Goal: Transaction & Acquisition: Book appointment/travel/reservation

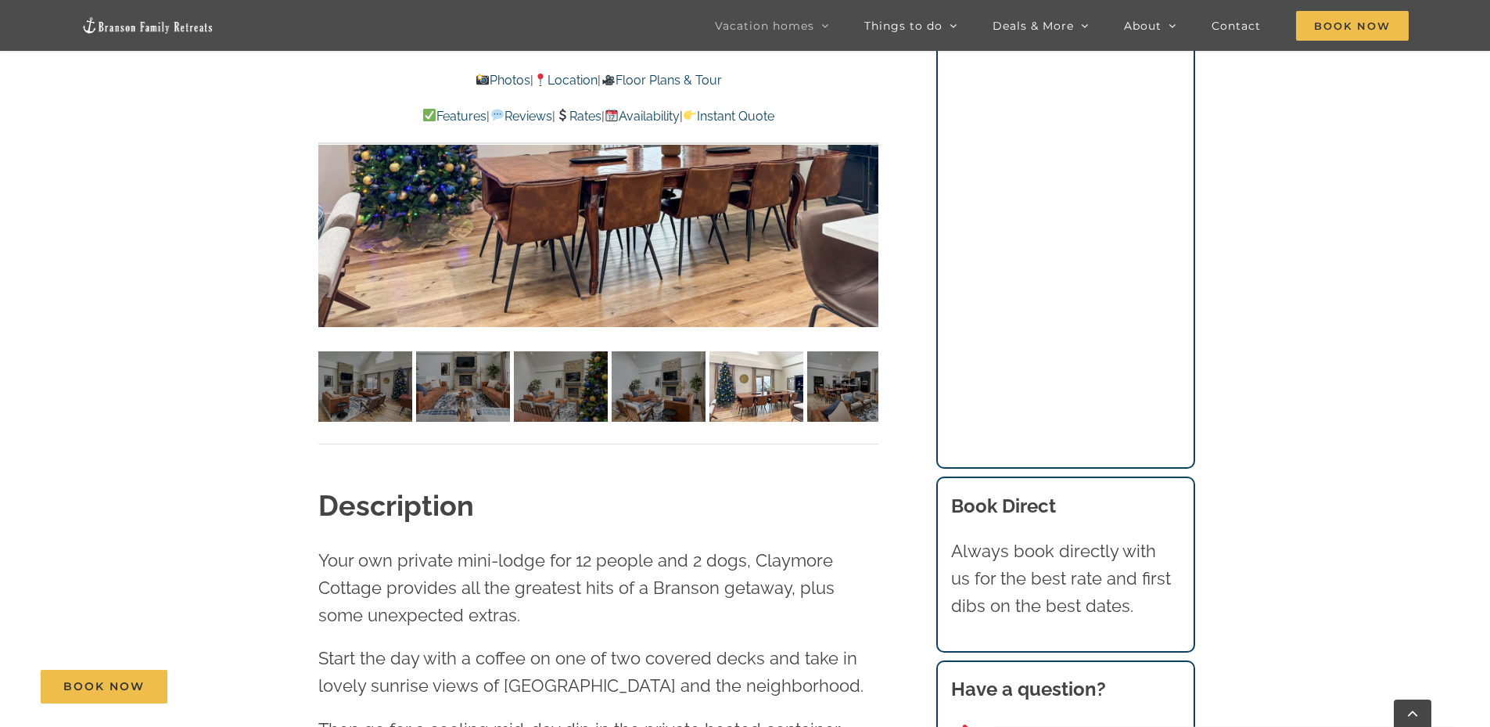
scroll to position [1408, 0]
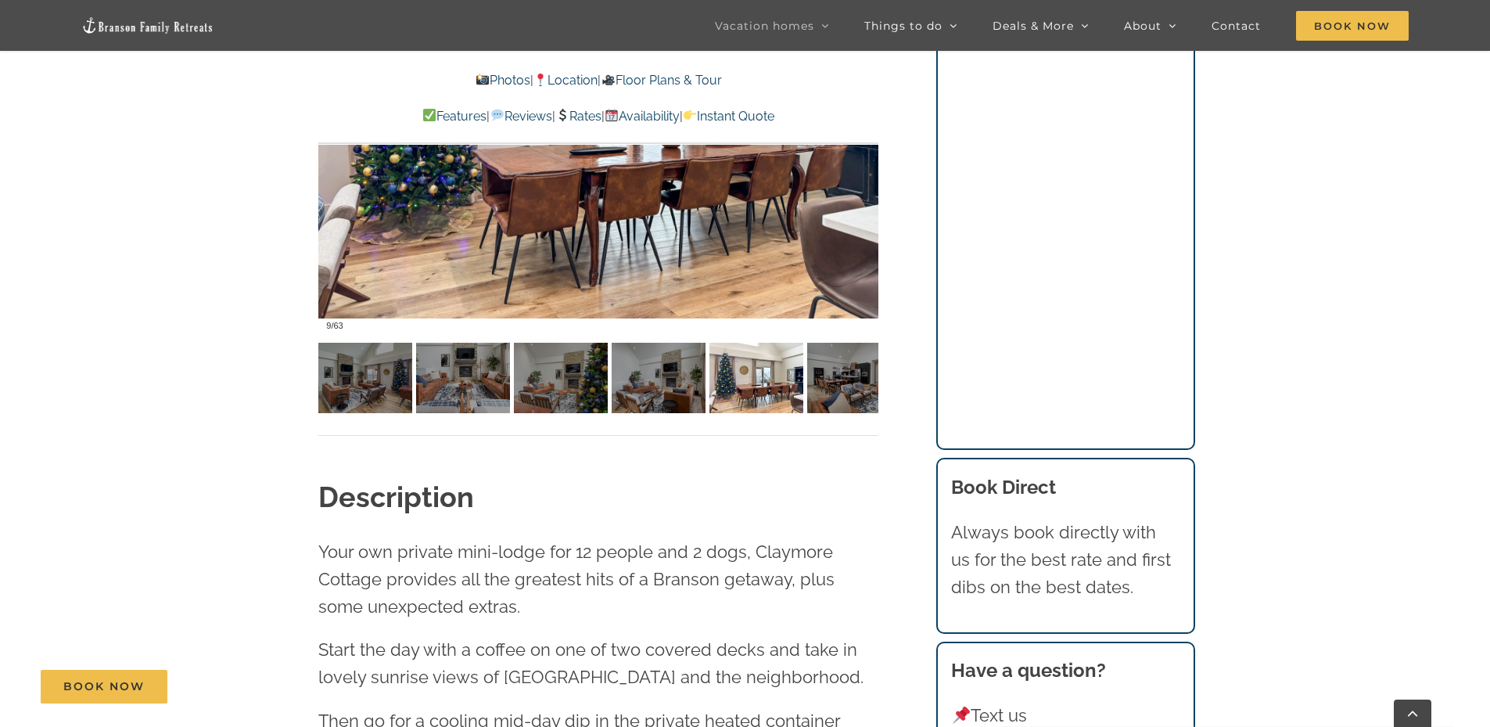
click at [578, 187] on div at bounding box center [598, 108] width 560 height 460
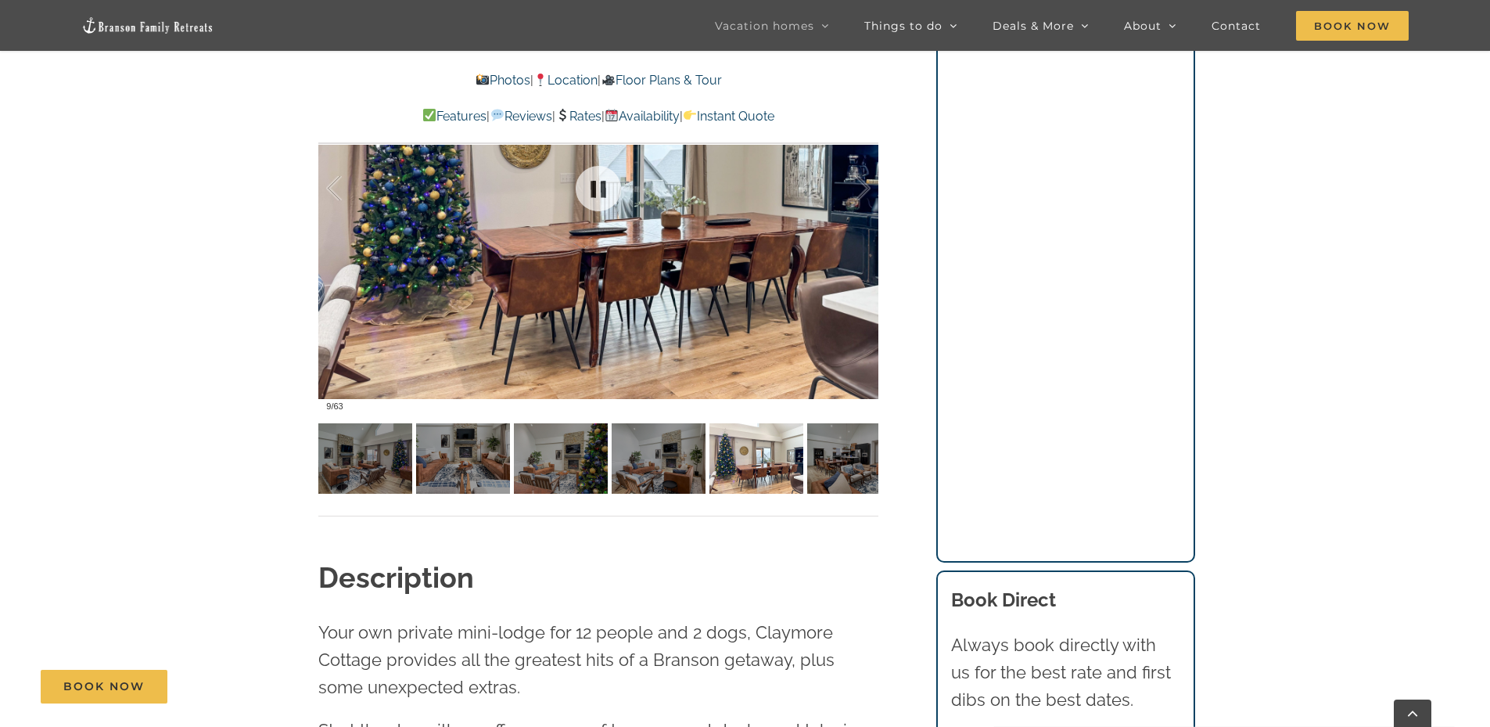
scroll to position [1330, 0]
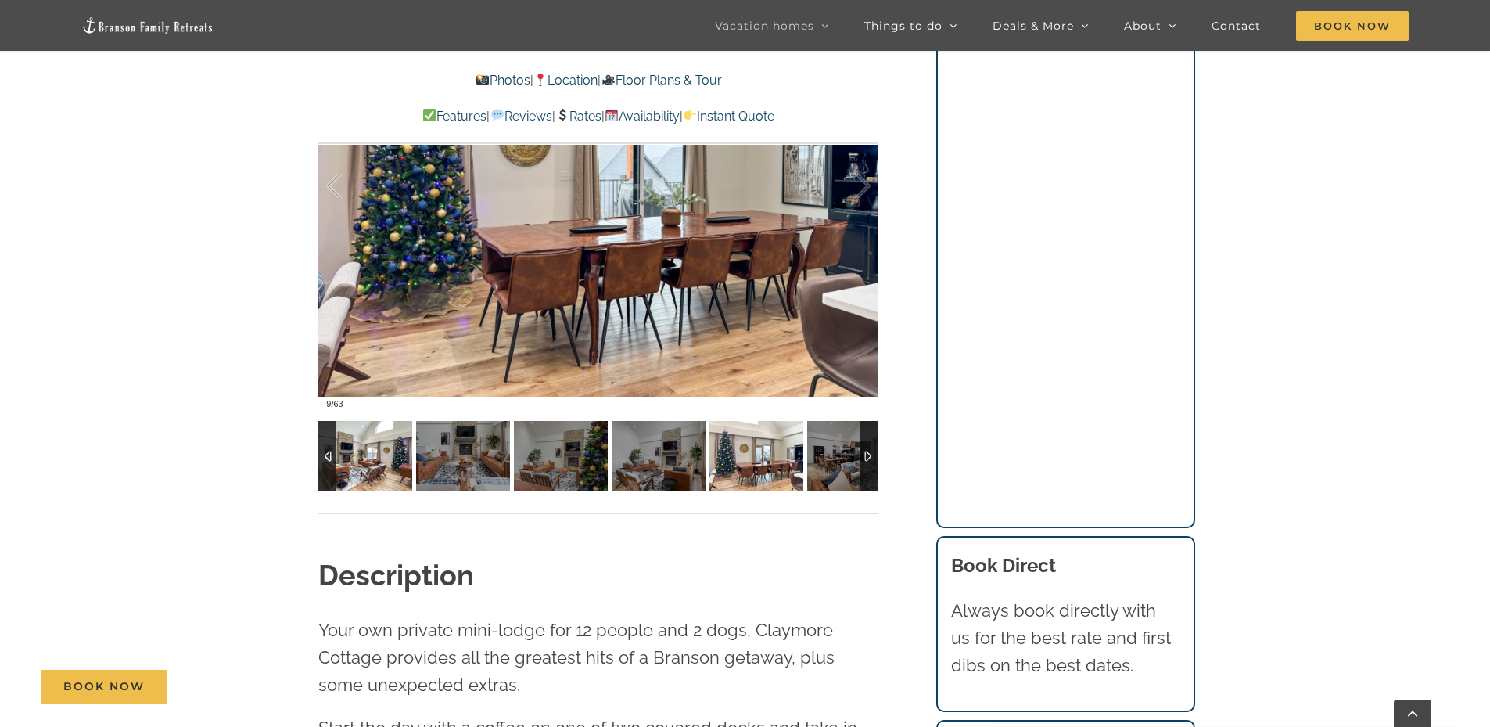
click at [379, 451] on img at bounding box center [365, 456] width 94 height 70
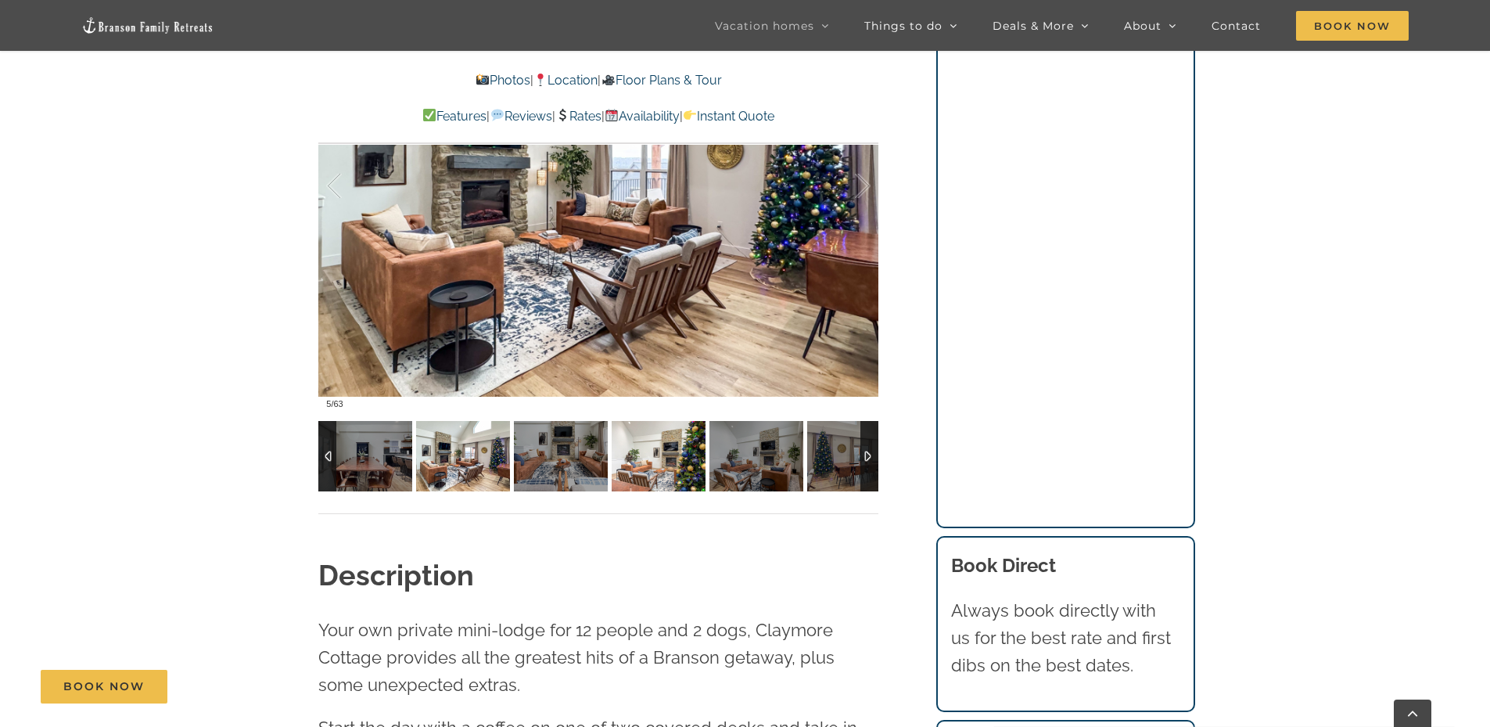
click at [629, 455] on img at bounding box center [659, 456] width 94 height 70
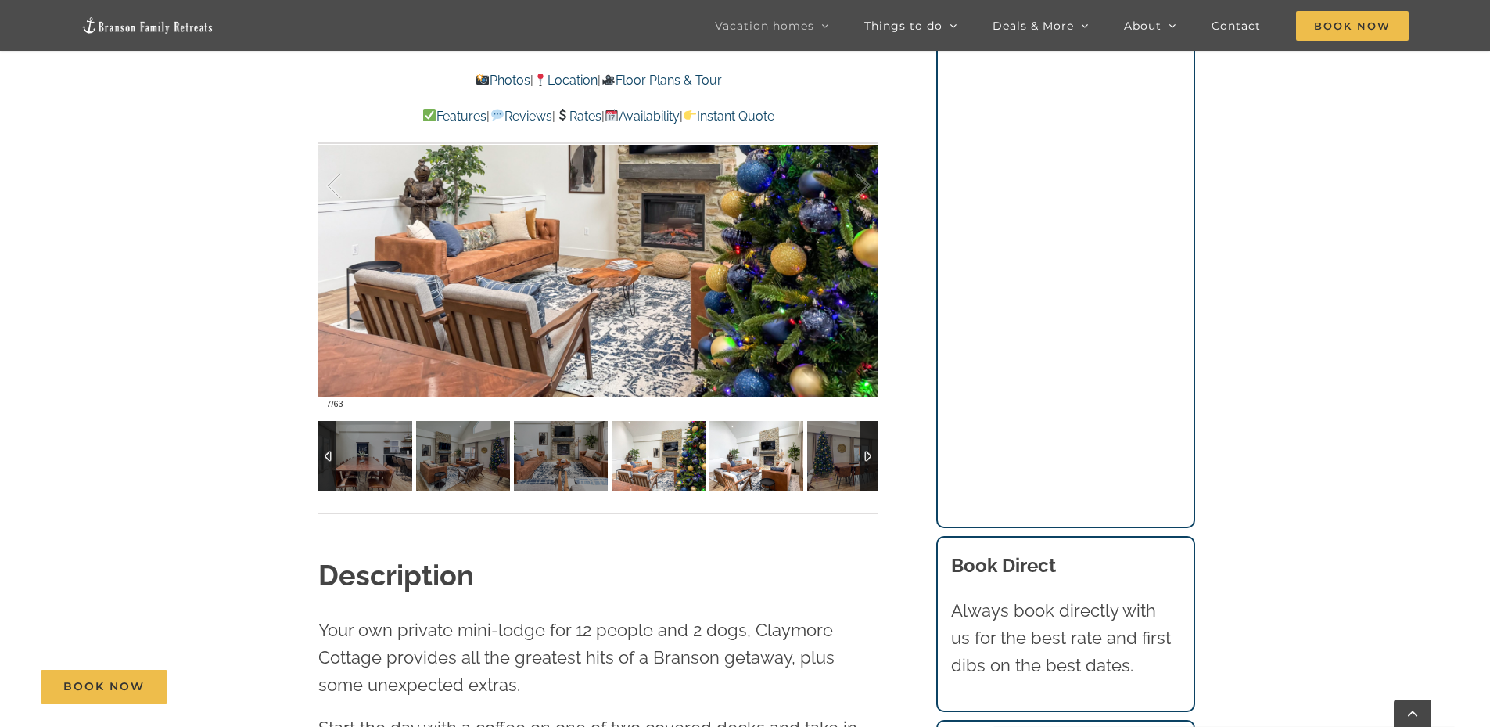
click at [728, 442] on img at bounding box center [757, 456] width 94 height 70
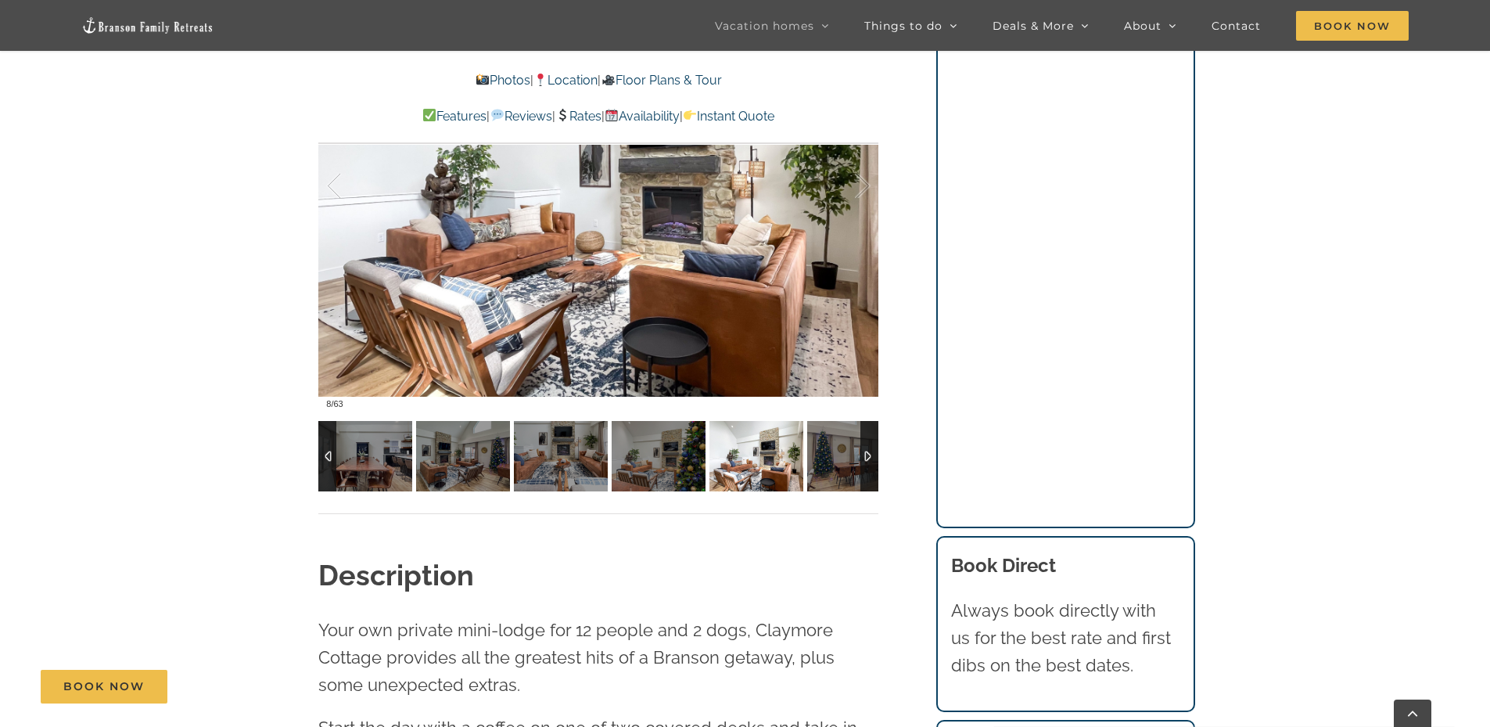
click at [773, 443] on img at bounding box center [757, 456] width 94 height 70
click at [829, 444] on img at bounding box center [854, 456] width 94 height 70
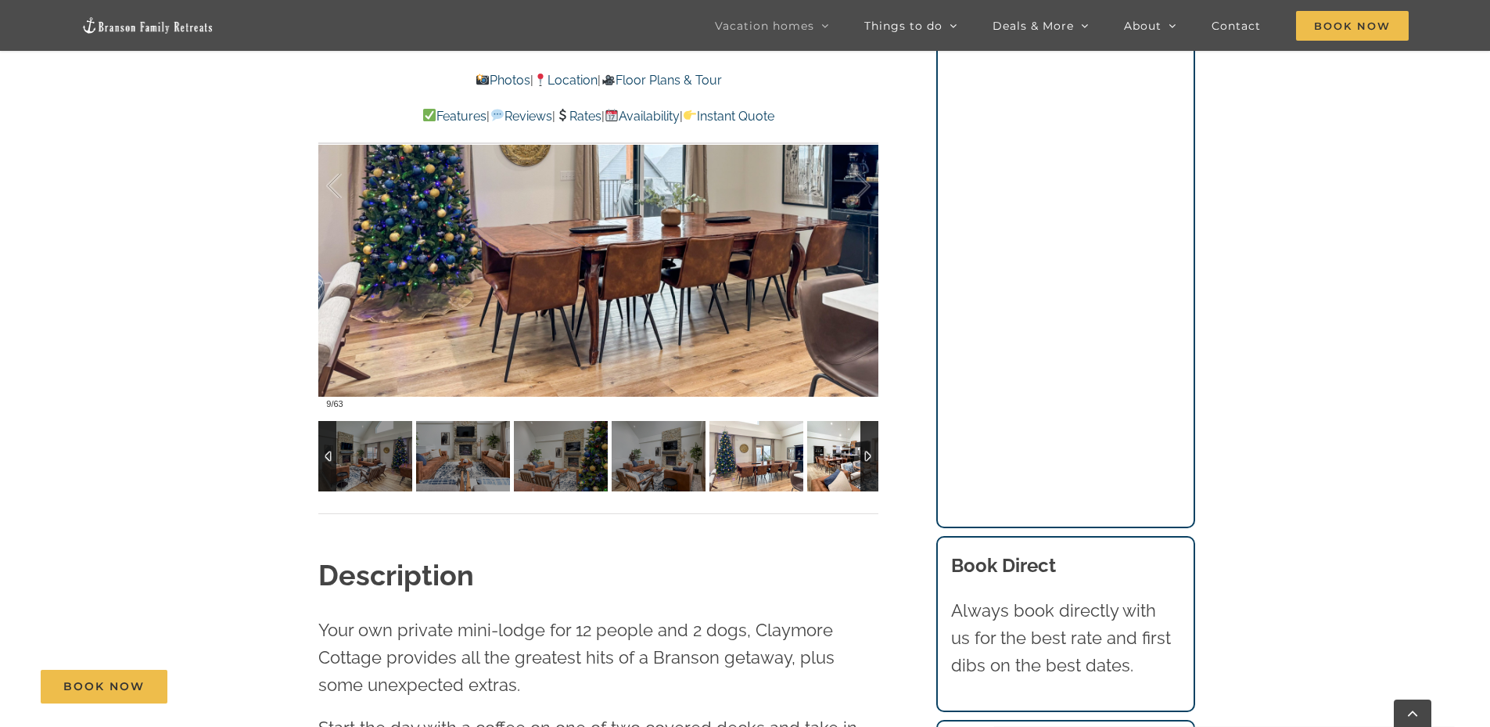
click at [829, 444] on img at bounding box center [854, 456] width 94 height 70
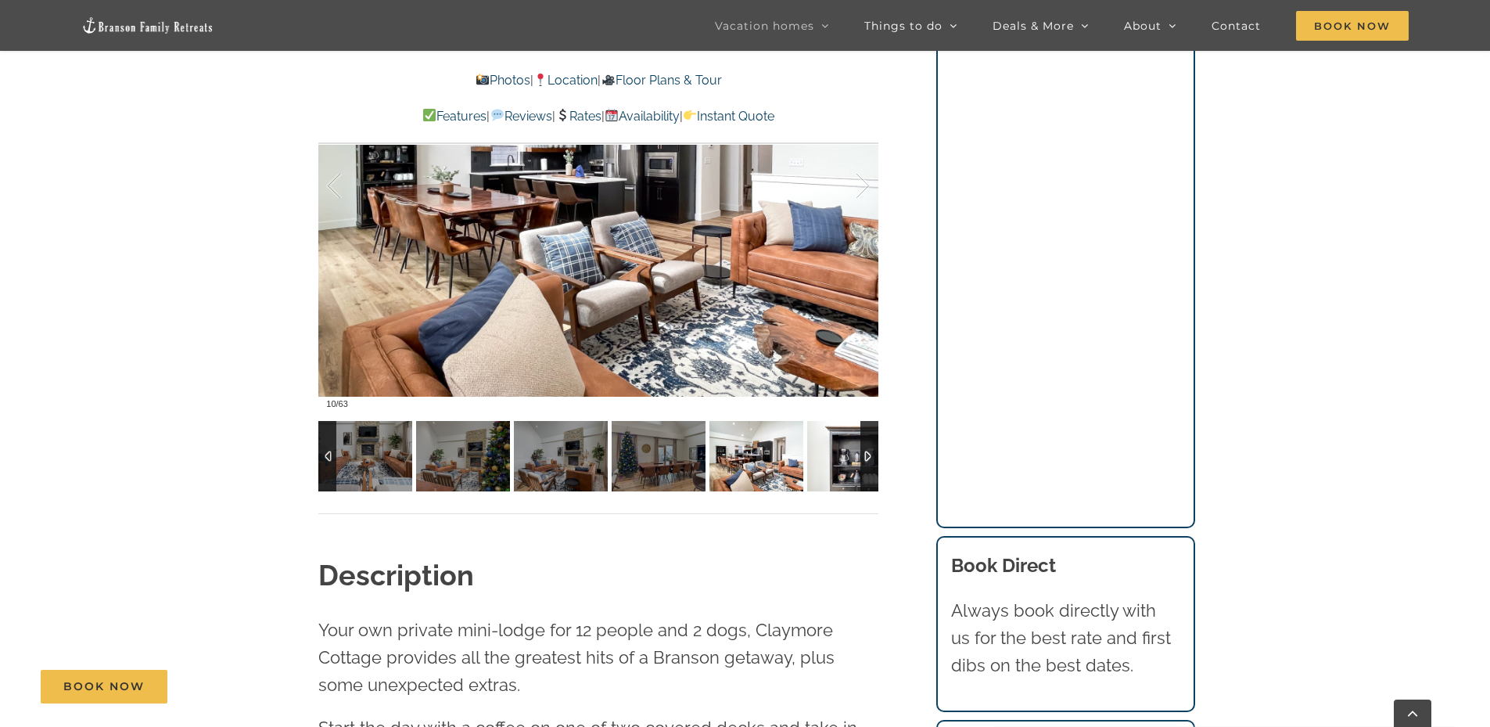
click at [829, 444] on img at bounding box center [854, 456] width 94 height 70
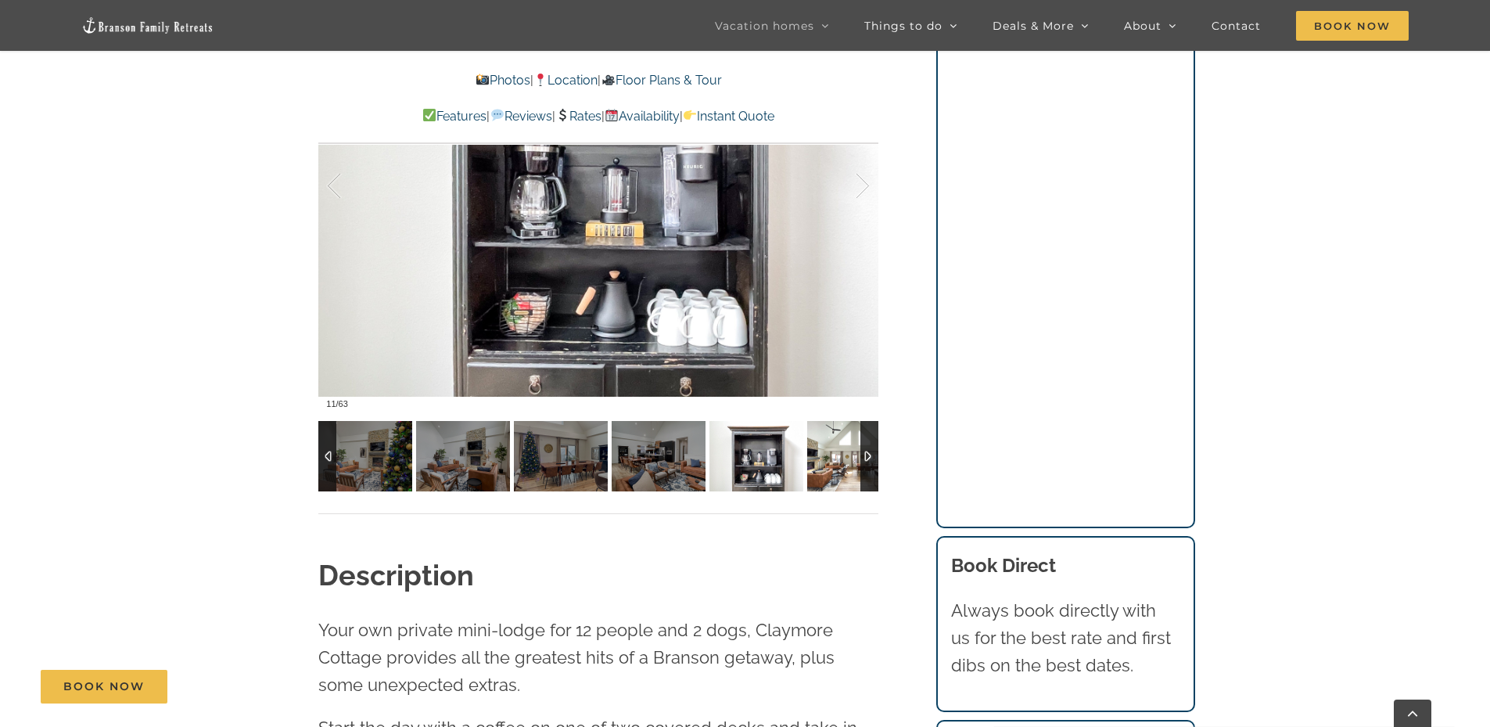
click at [829, 444] on img at bounding box center [854, 456] width 94 height 70
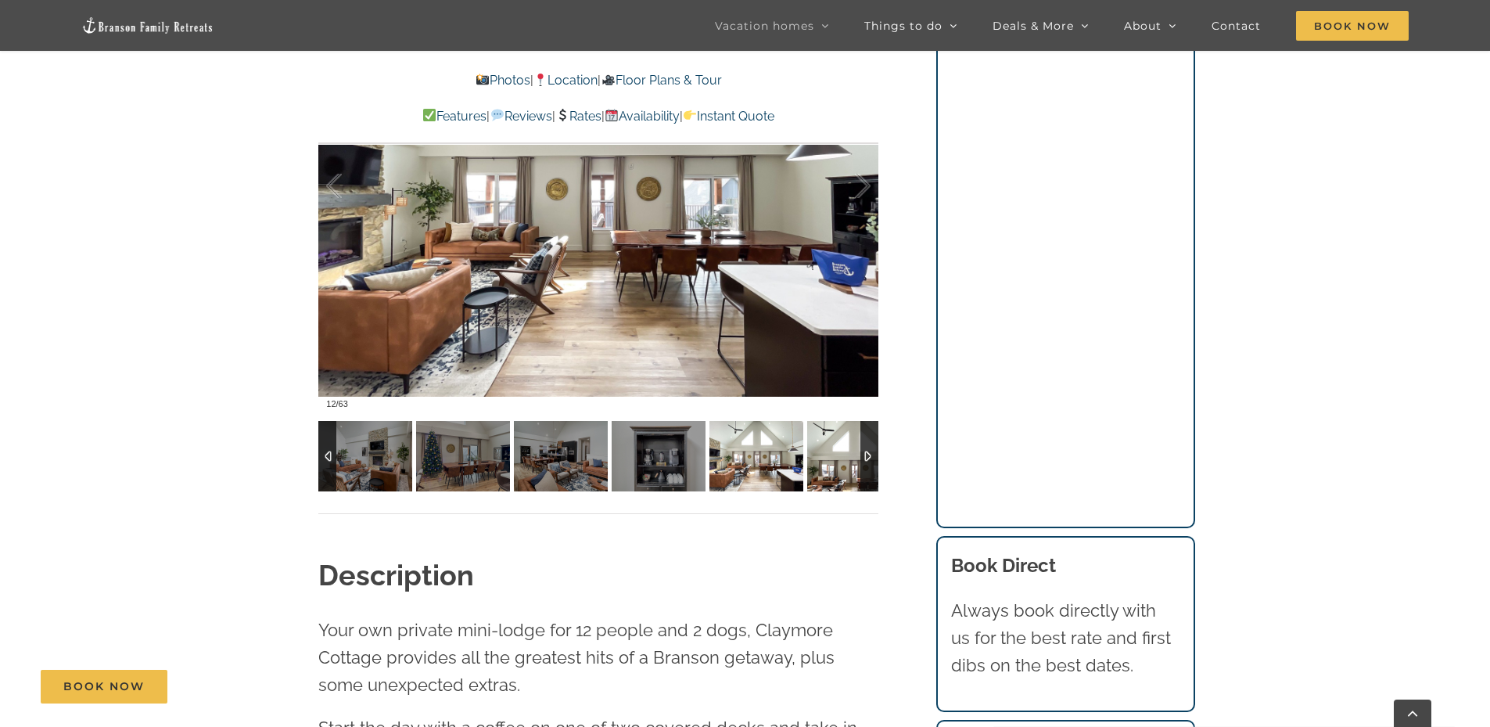
click at [828, 444] on img at bounding box center [854, 456] width 94 height 70
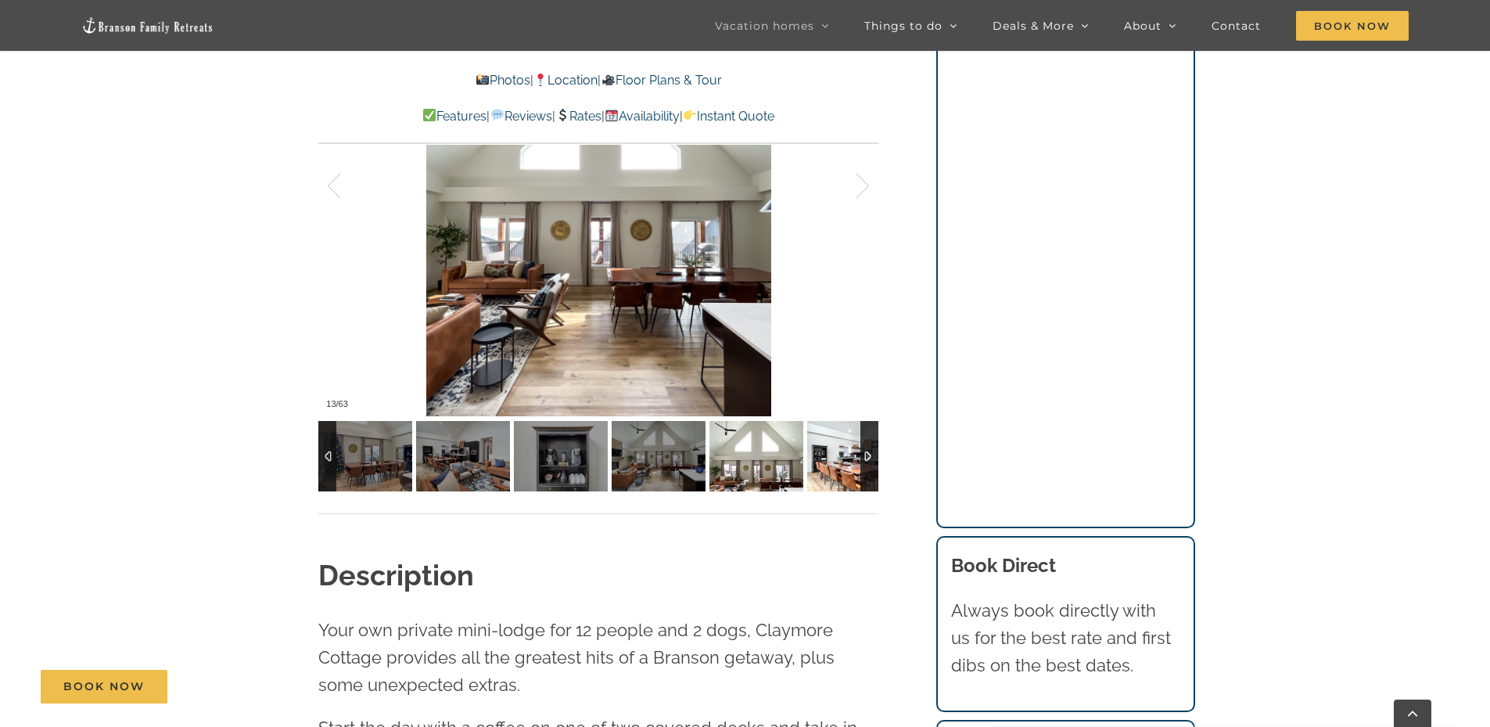
click at [828, 444] on img at bounding box center [854, 456] width 94 height 70
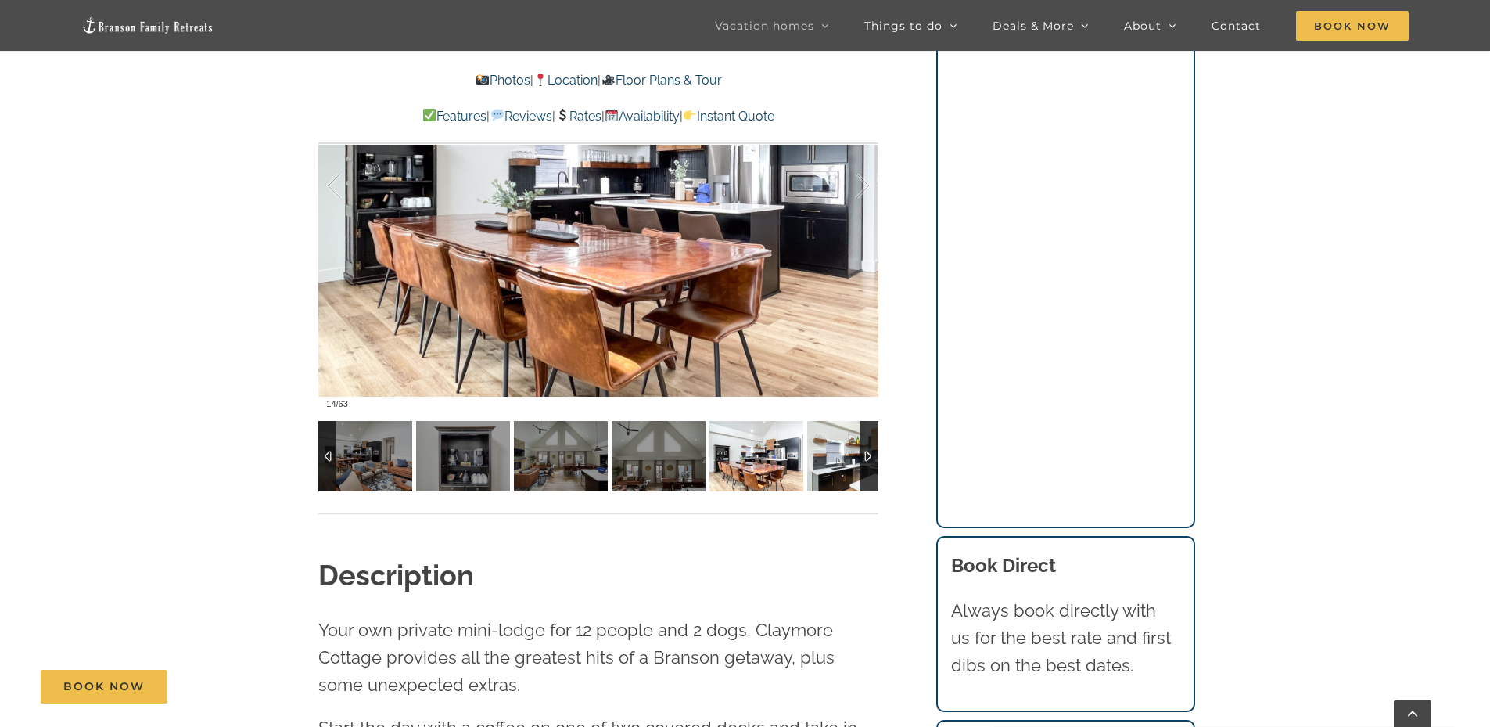
click at [828, 444] on img at bounding box center [854, 456] width 94 height 70
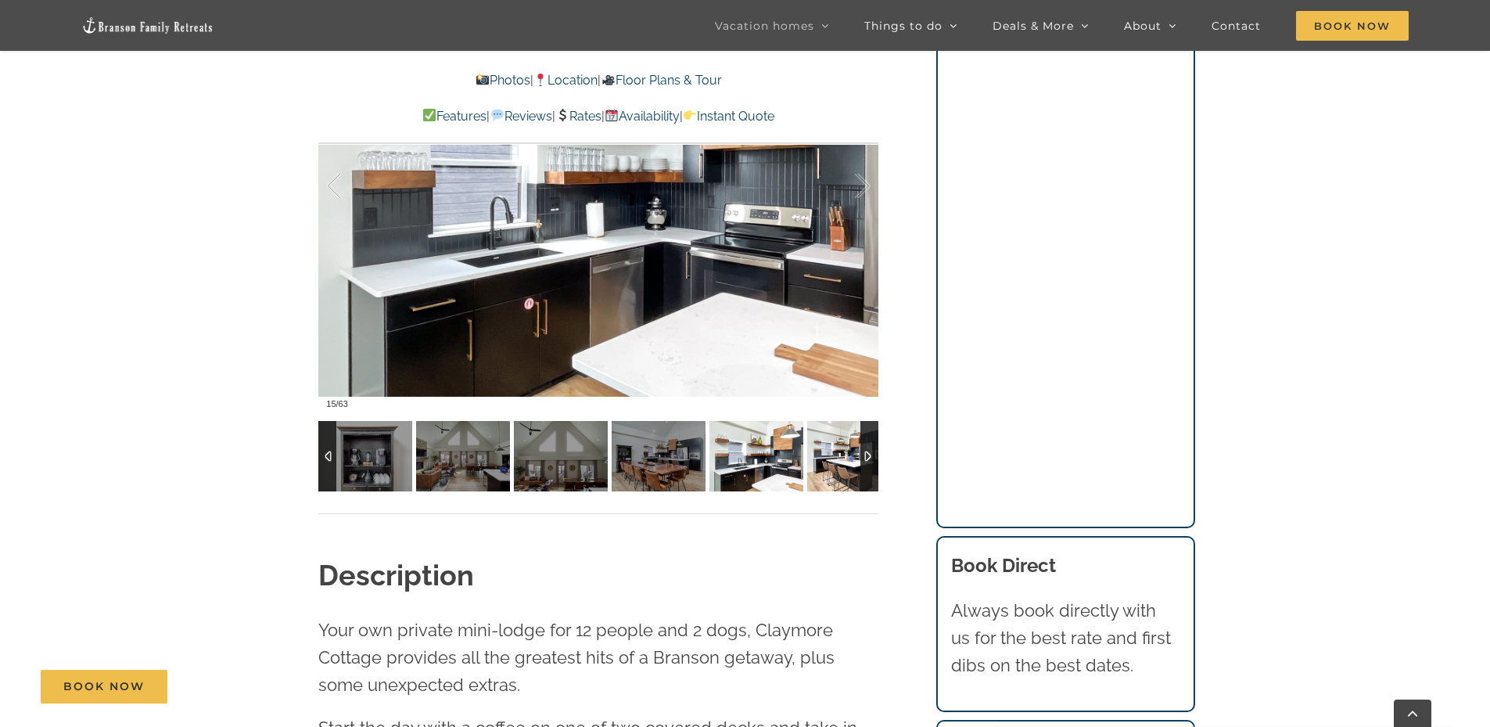
click at [828, 444] on img at bounding box center [854, 456] width 94 height 70
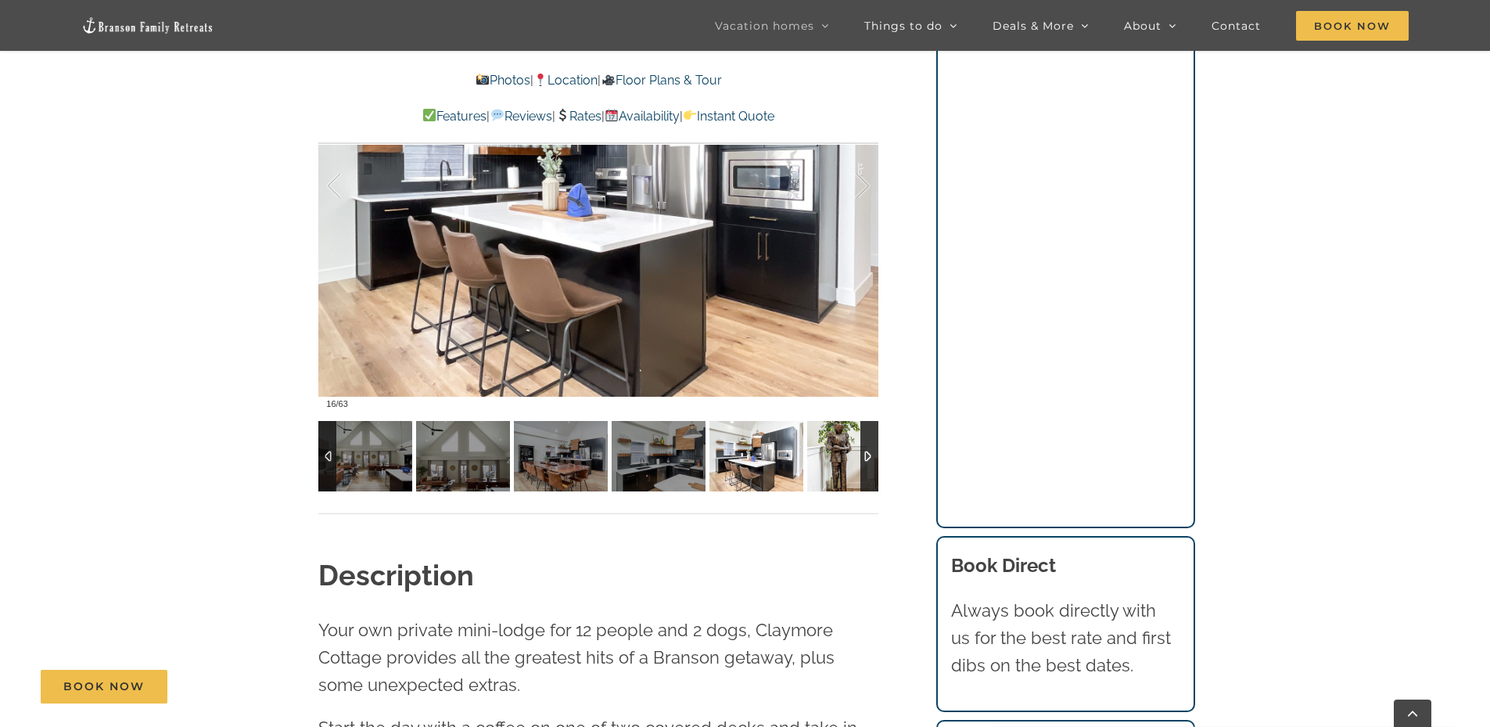
click at [828, 444] on img at bounding box center [854, 456] width 94 height 70
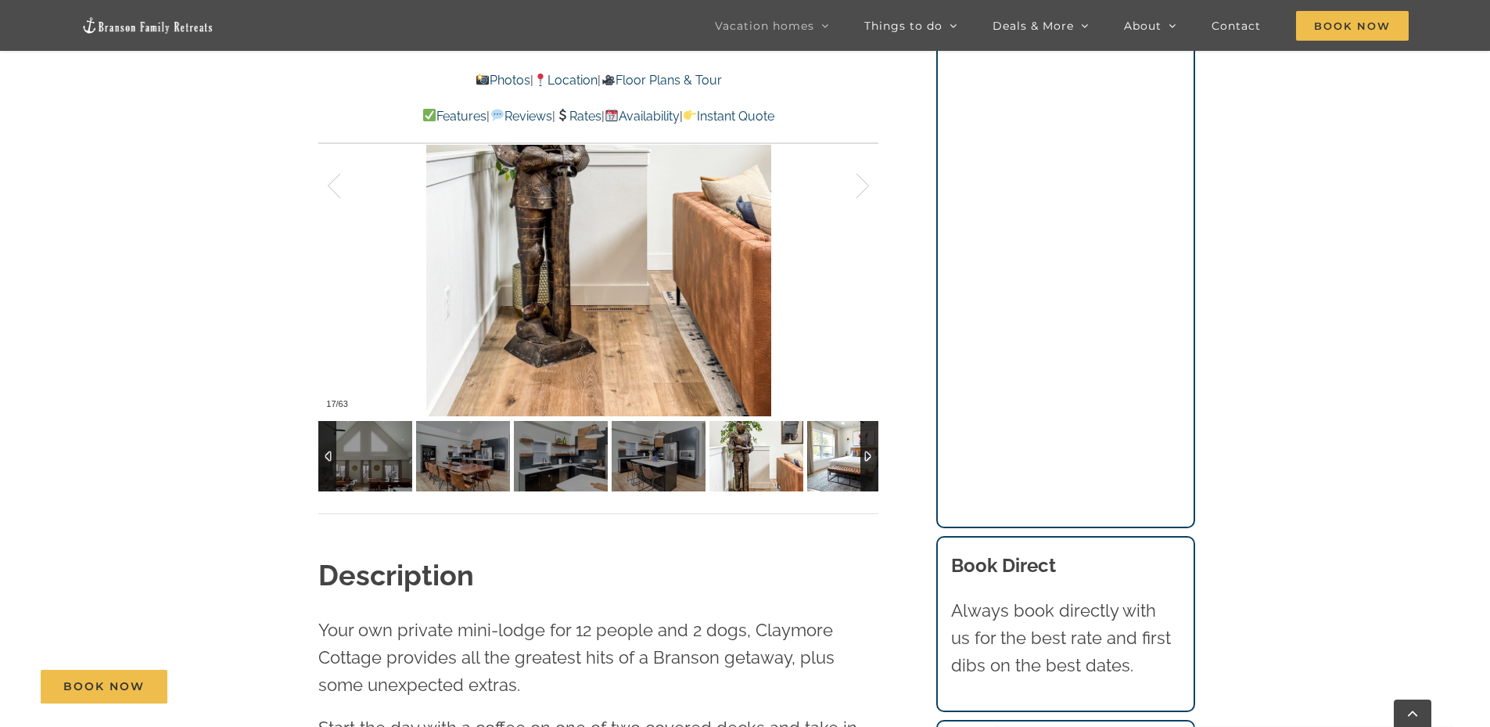
click at [828, 444] on img at bounding box center [854, 456] width 94 height 70
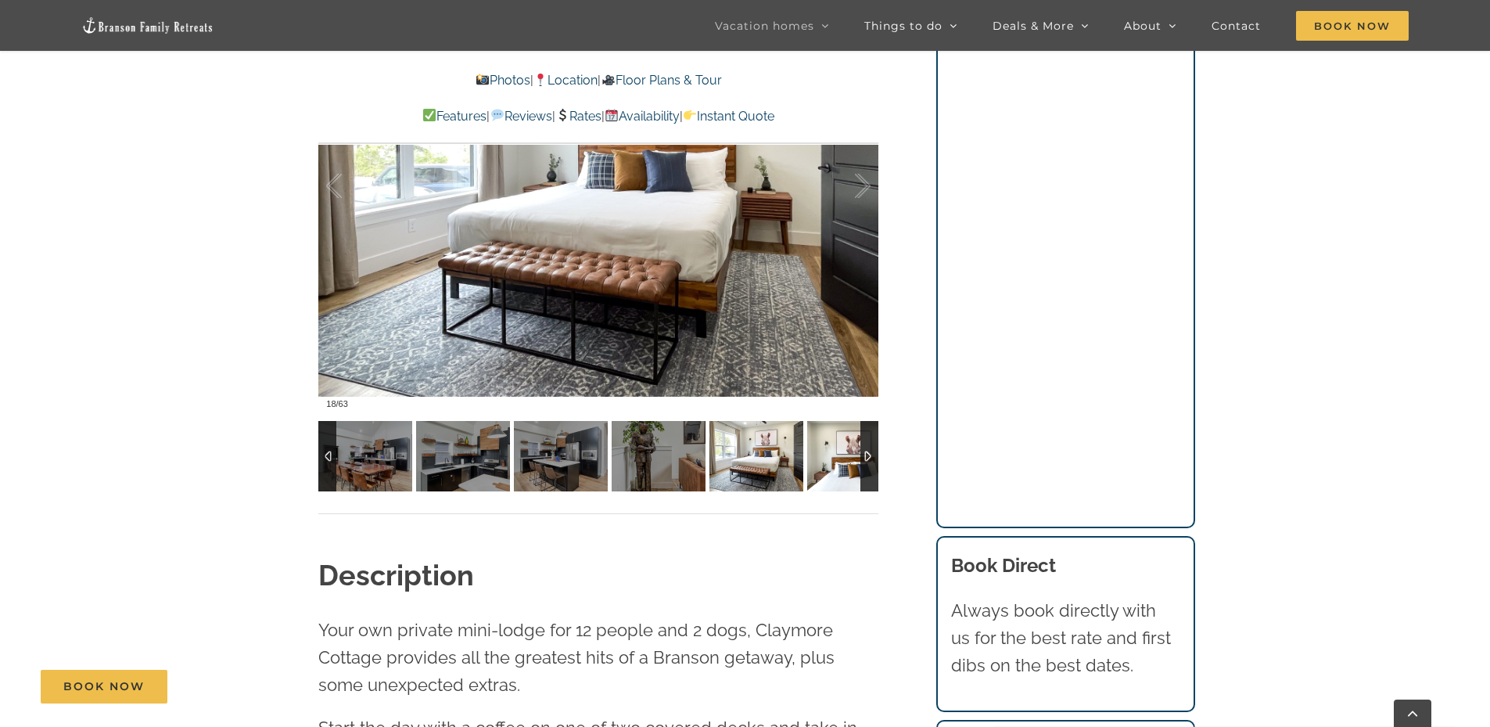
click at [828, 444] on img at bounding box center [854, 456] width 94 height 70
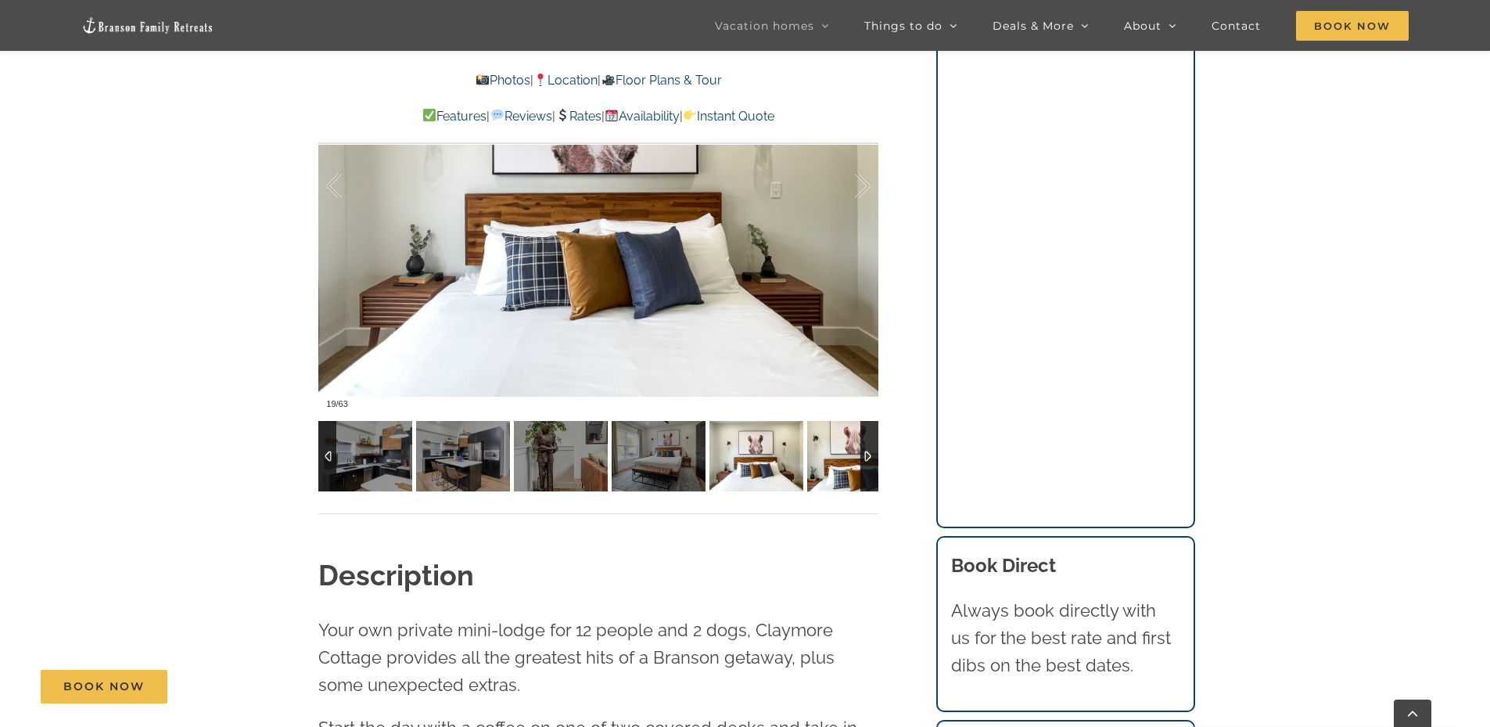
click at [828, 444] on img at bounding box center [854, 456] width 94 height 70
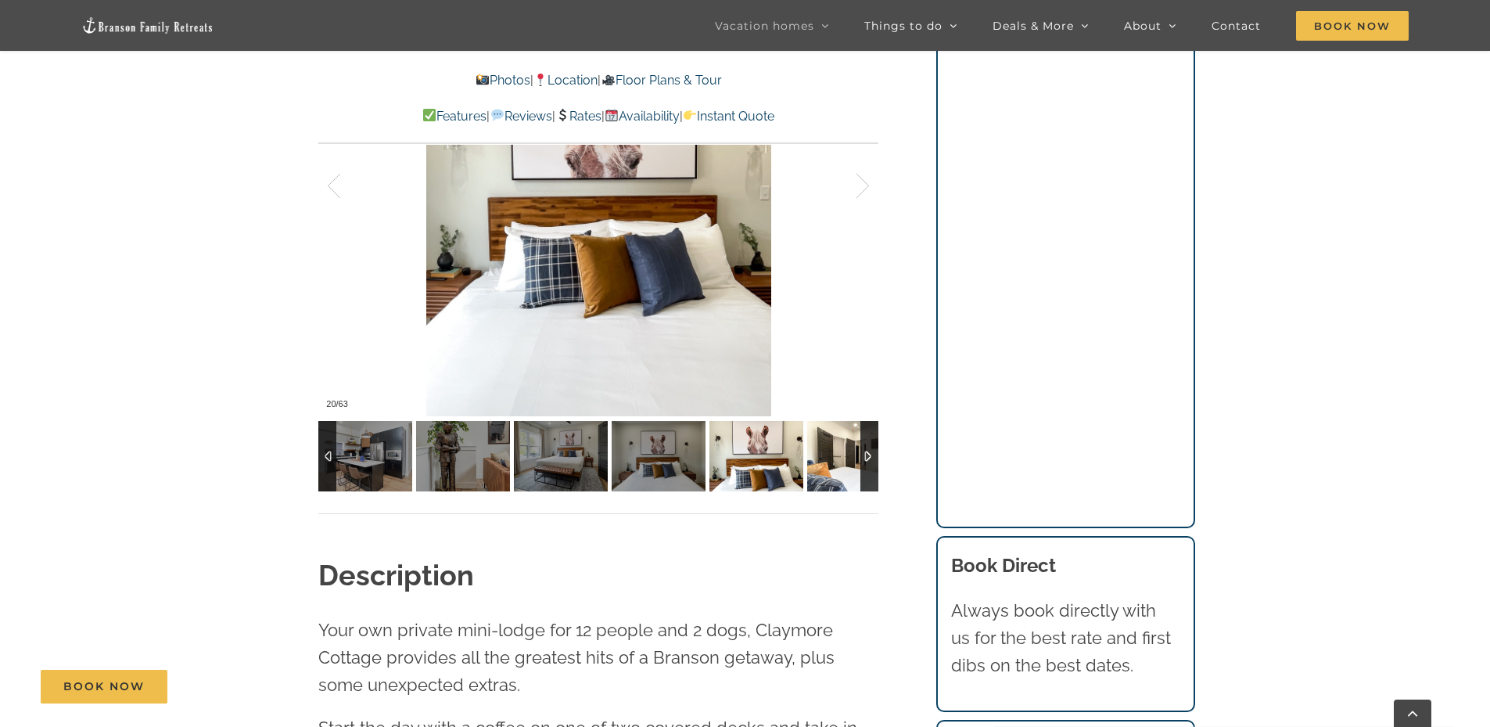
click at [828, 444] on img at bounding box center [854, 456] width 94 height 70
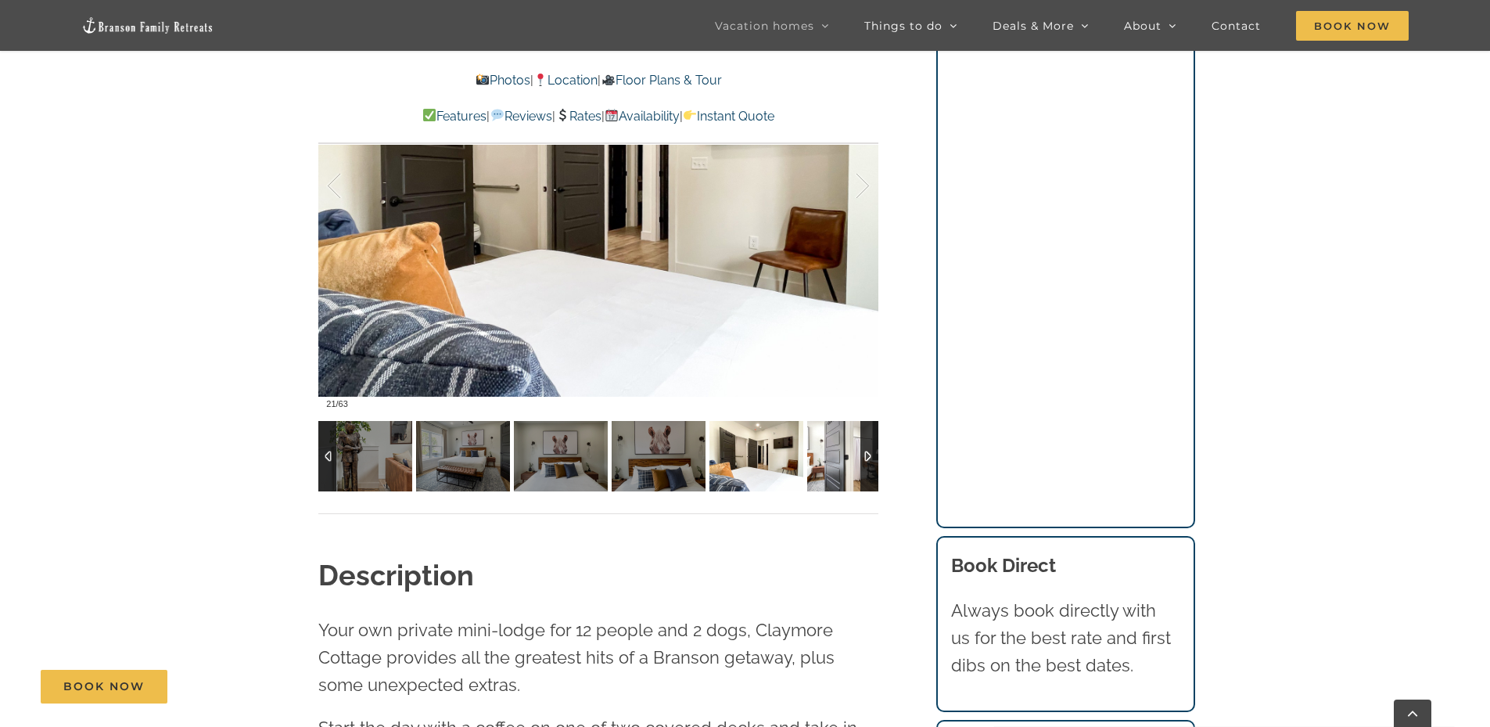
click at [828, 444] on img at bounding box center [854, 456] width 94 height 70
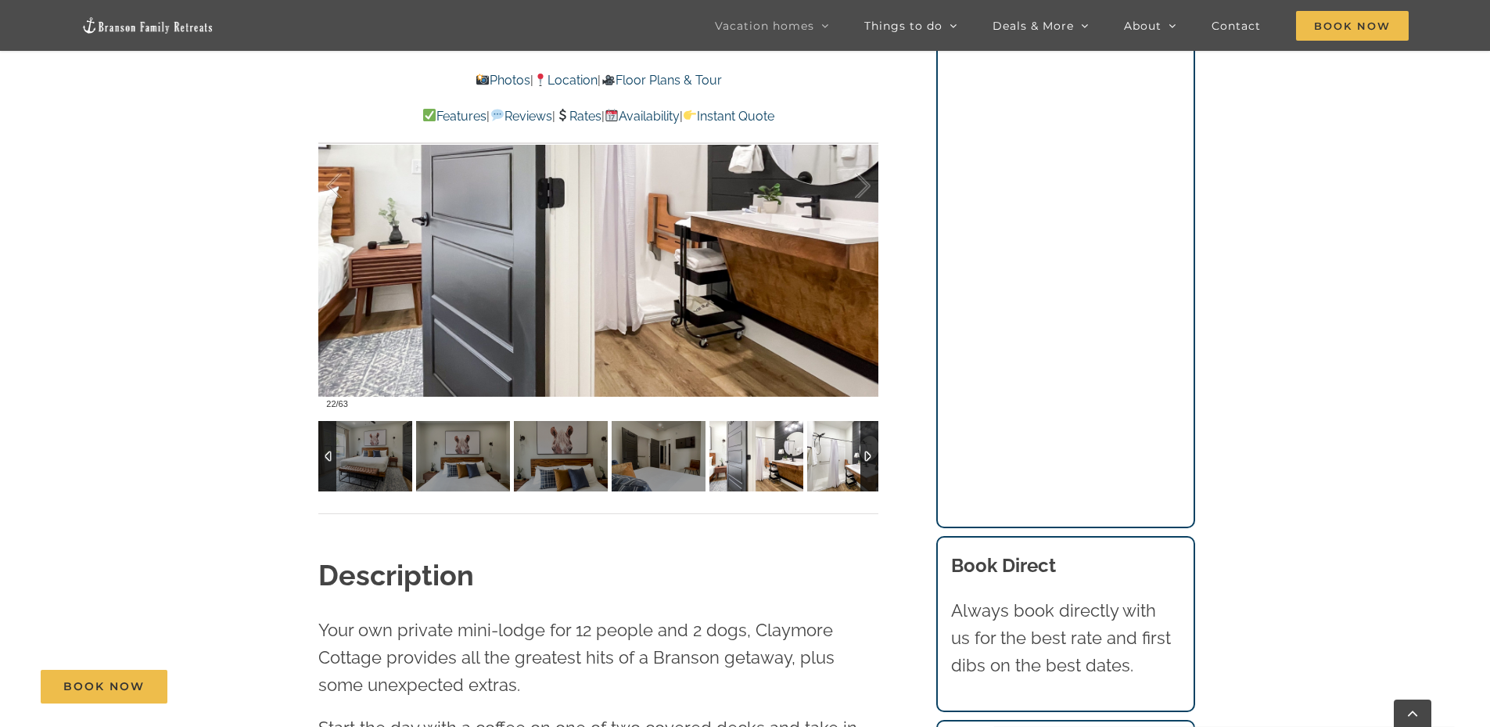
click at [828, 444] on img at bounding box center [854, 456] width 94 height 70
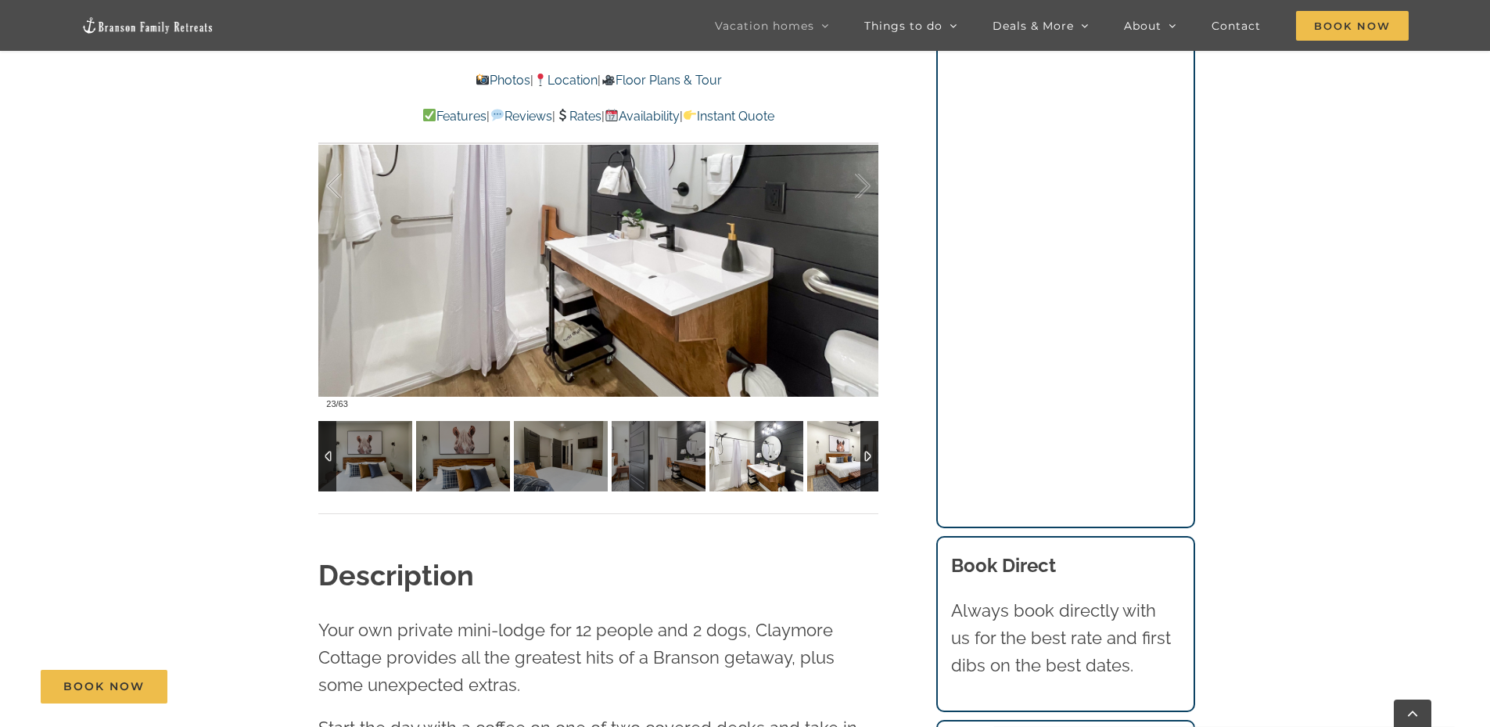
click at [828, 444] on img at bounding box center [854, 456] width 94 height 70
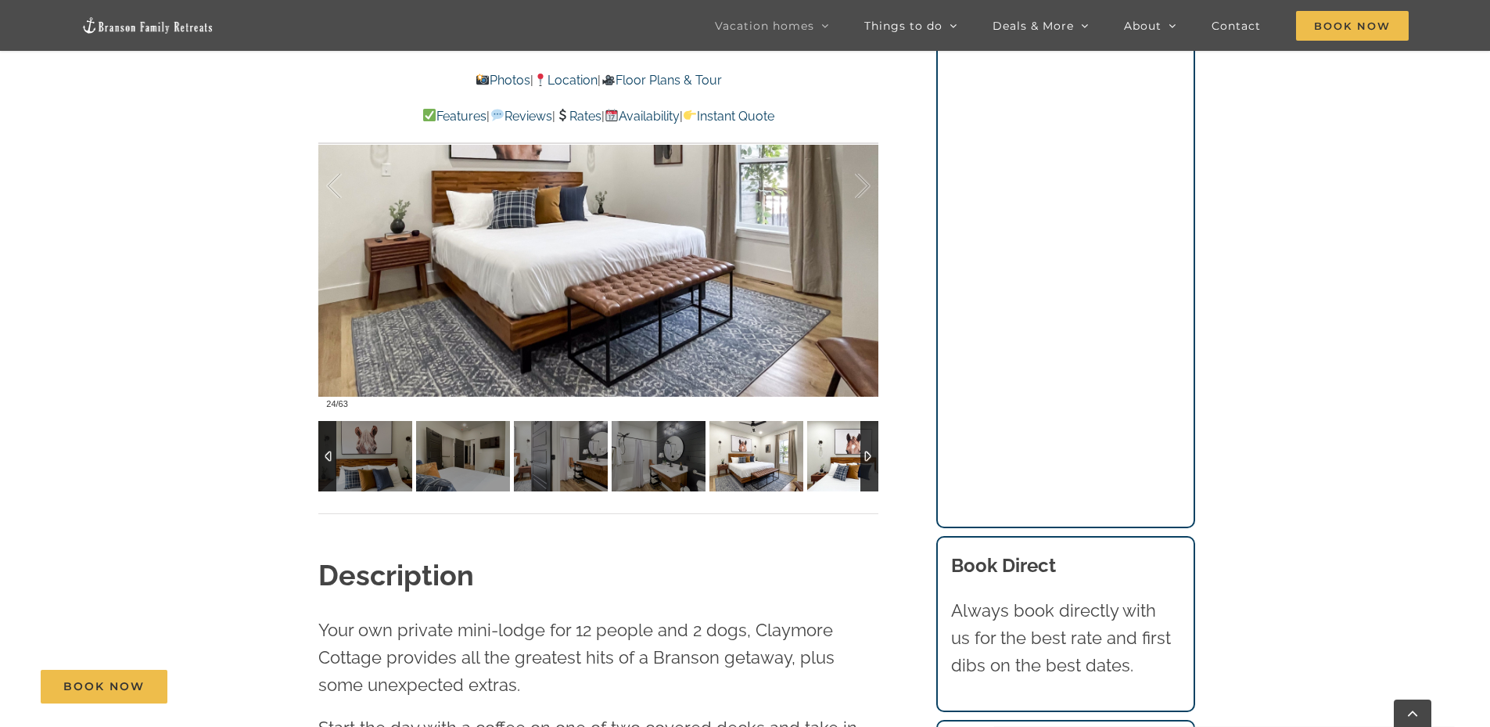
click at [828, 444] on img at bounding box center [854, 456] width 94 height 70
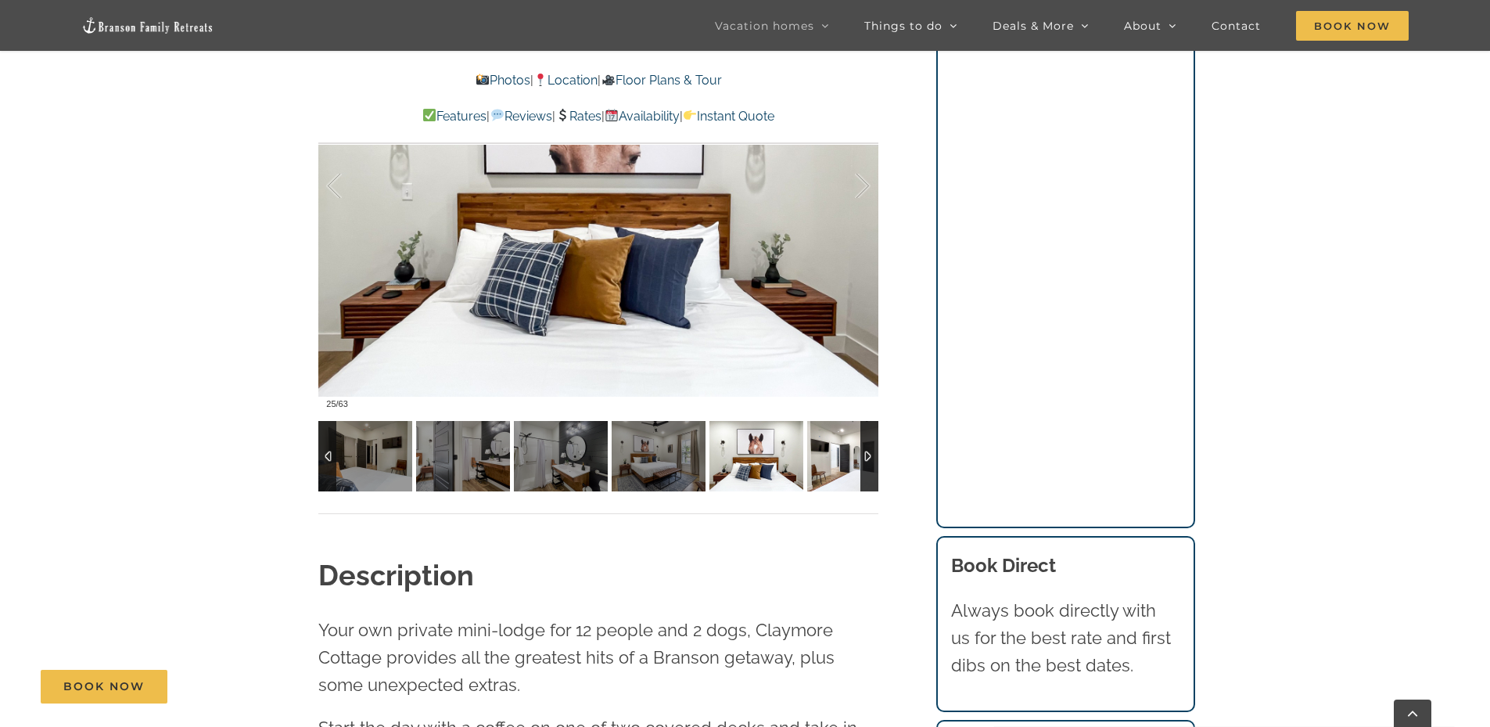
click at [828, 444] on img at bounding box center [854, 456] width 94 height 70
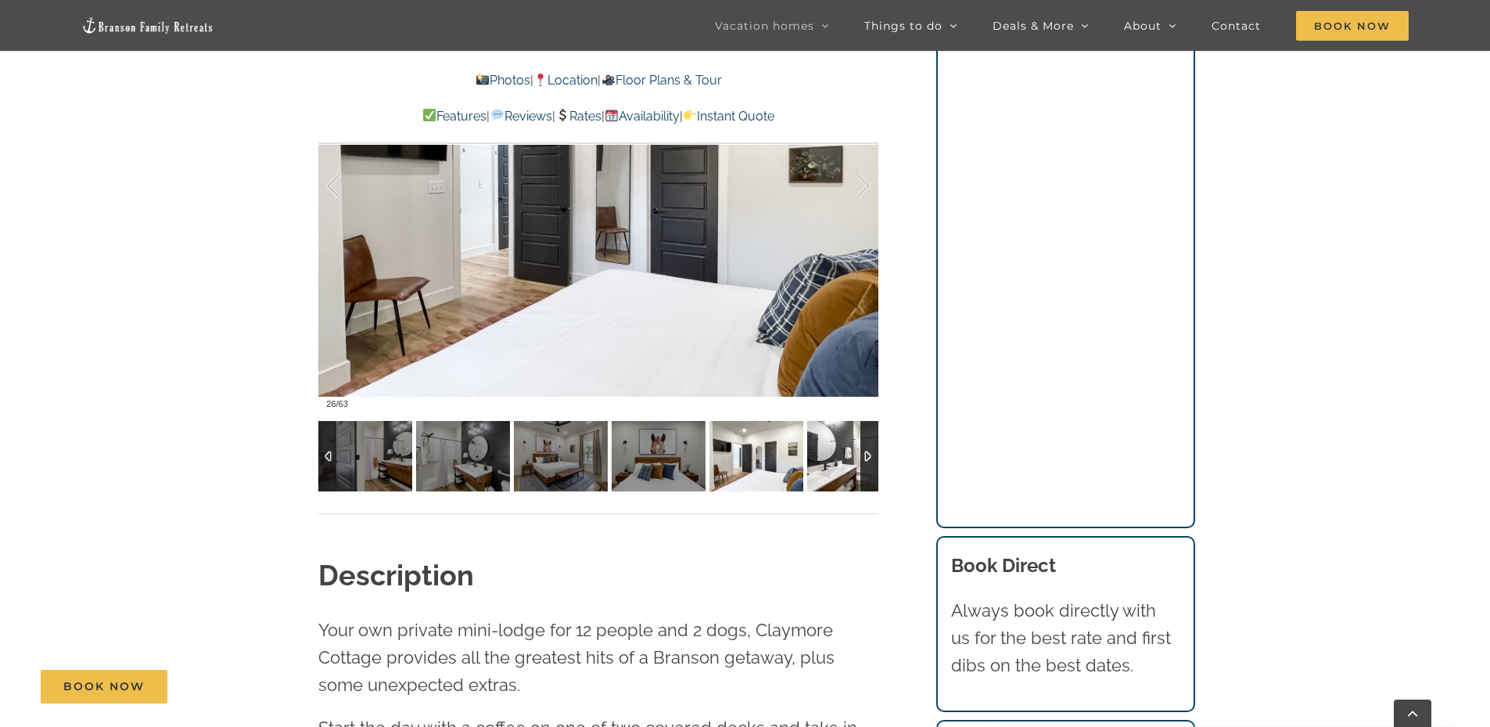
click at [828, 444] on img at bounding box center [854, 456] width 94 height 70
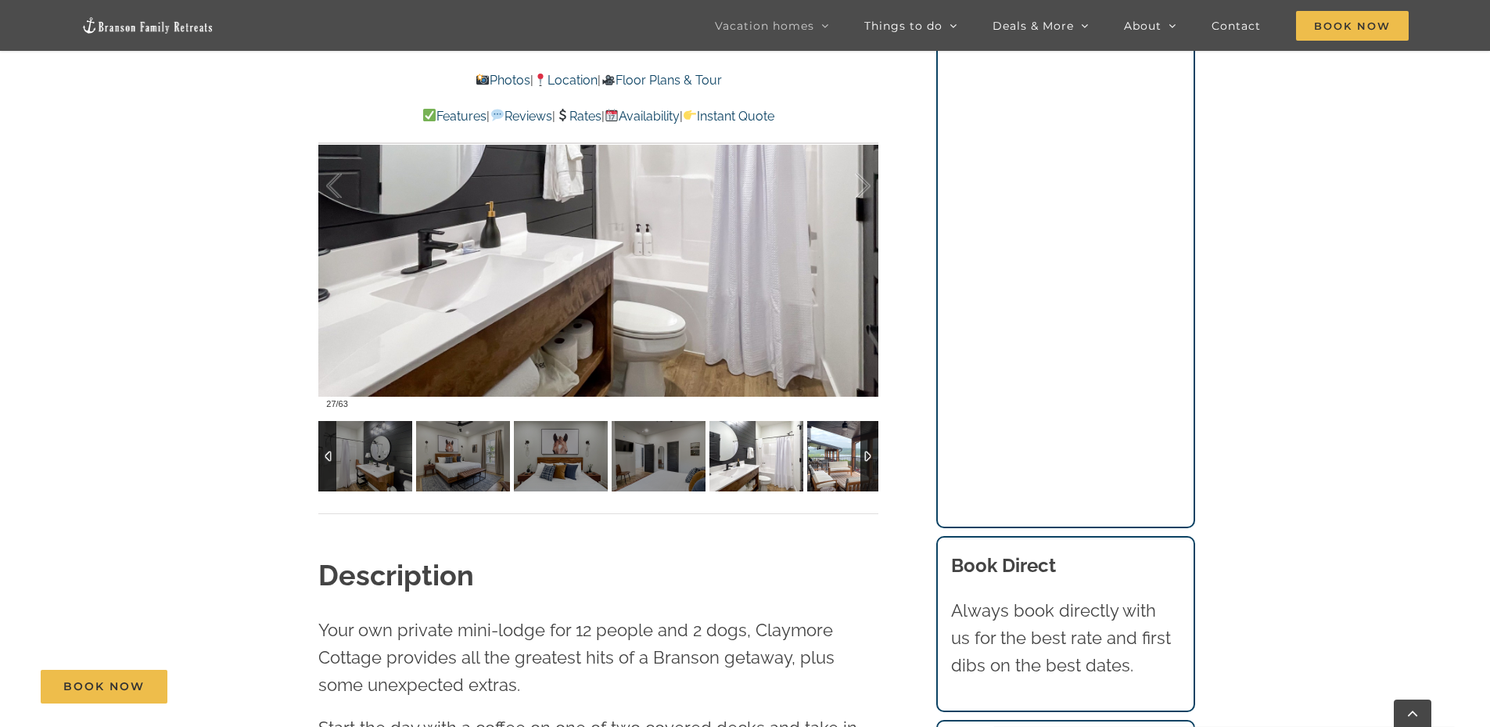
click at [828, 444] on img at bounding box center [854, 456] width 94 height 70
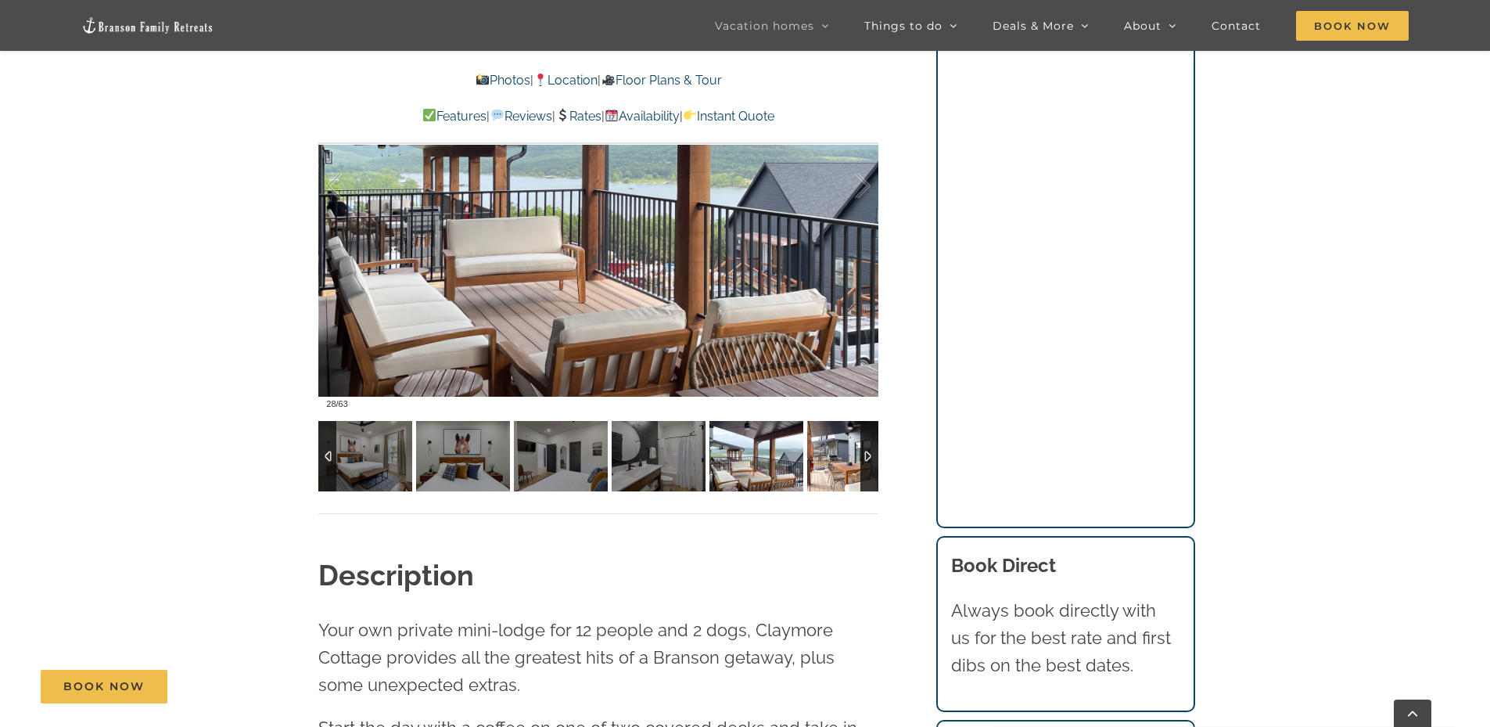
click at [828, 444] on img at bounding box center [854, 456] width 94 height 70
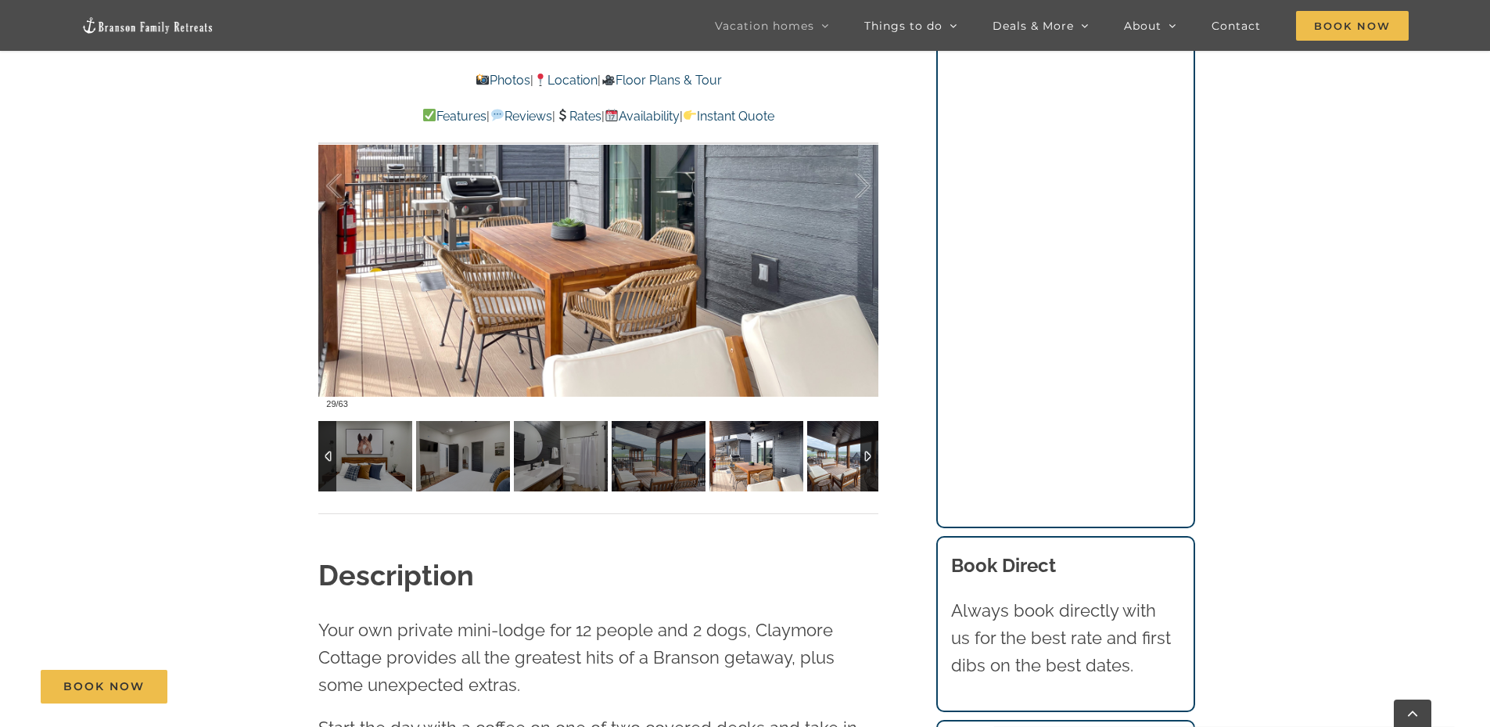
click at [828, 444] on img at bounding box center [854, 456] width 94 height 70
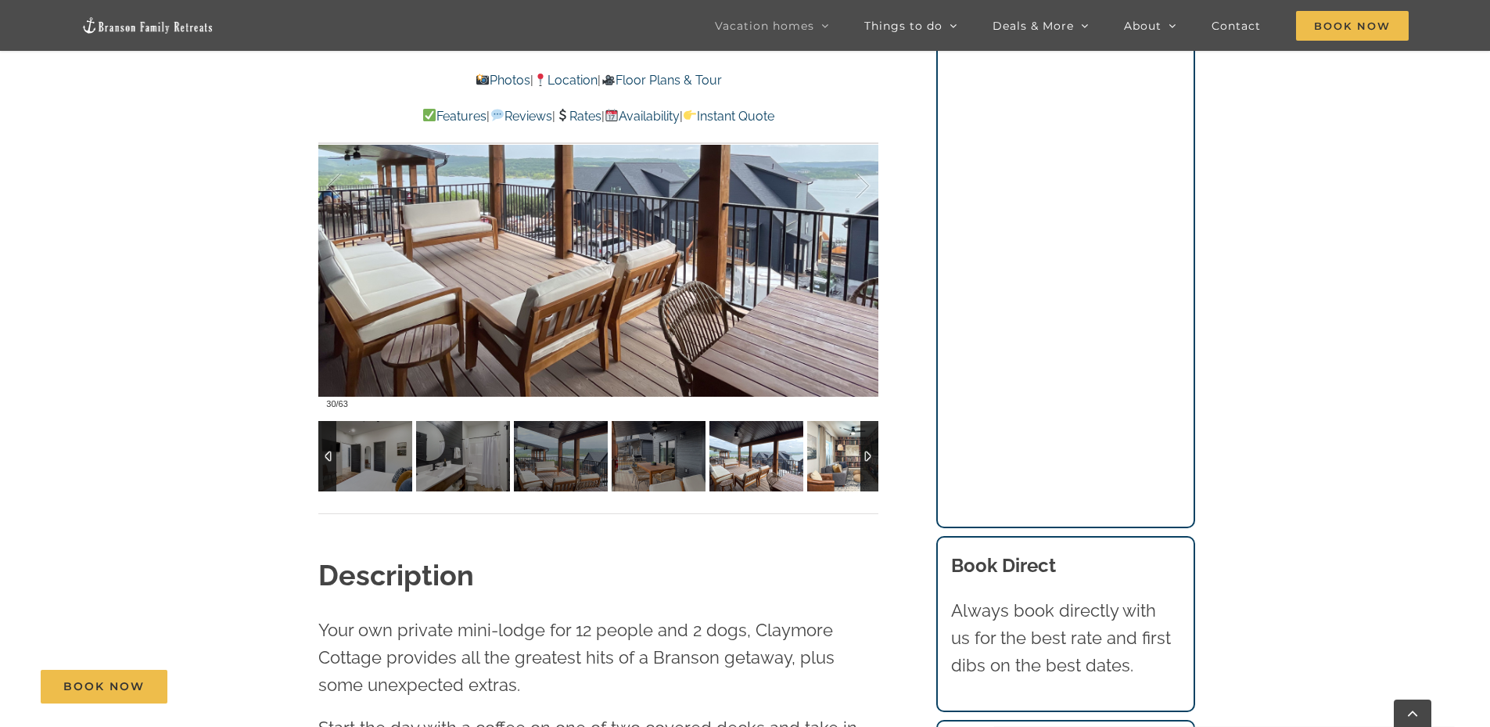
click at [828, 444] on img at bounding box center [854, 456] width 94 height 70
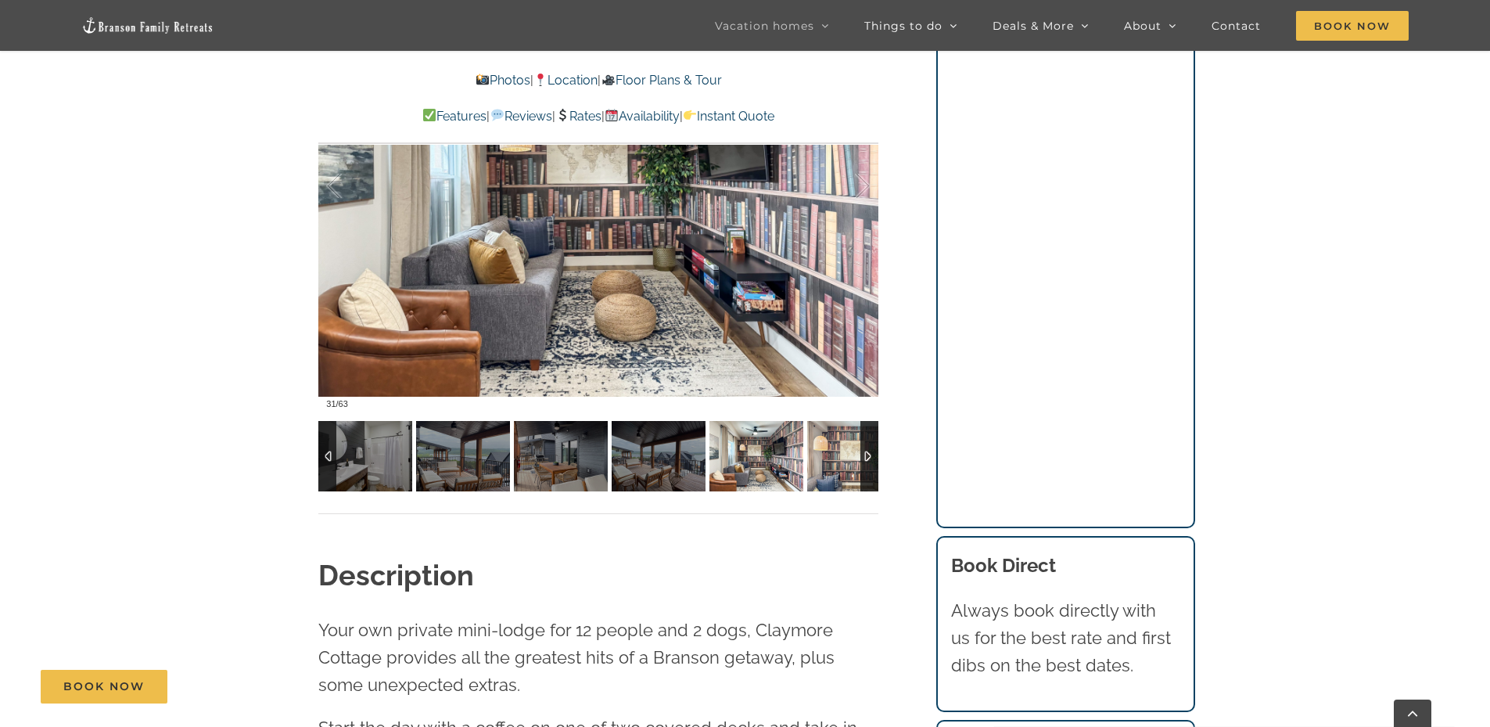
click at [828, 444] on img at bounding box center [854, 456] width 94 height 70
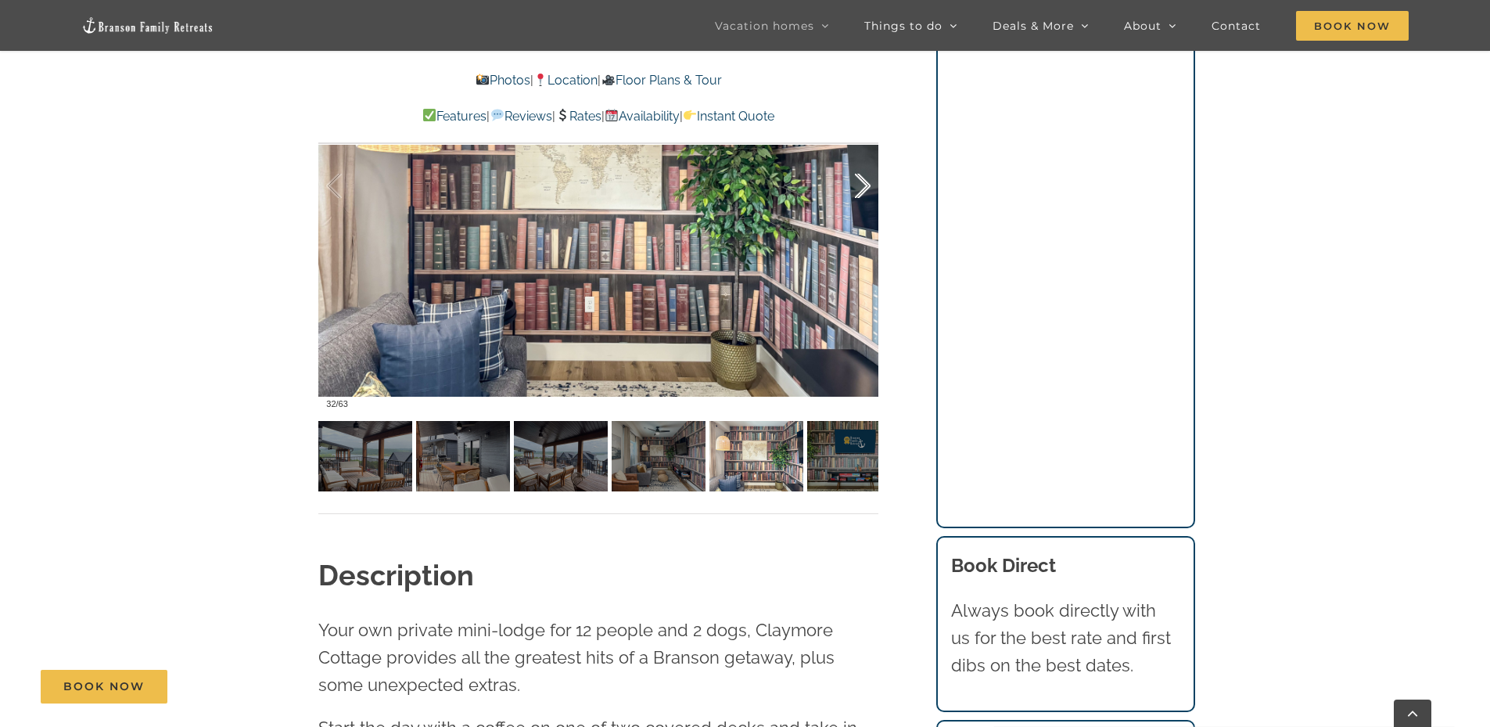
click at [856, 195] on div at bounding box center [846, 186] width 49 height 97
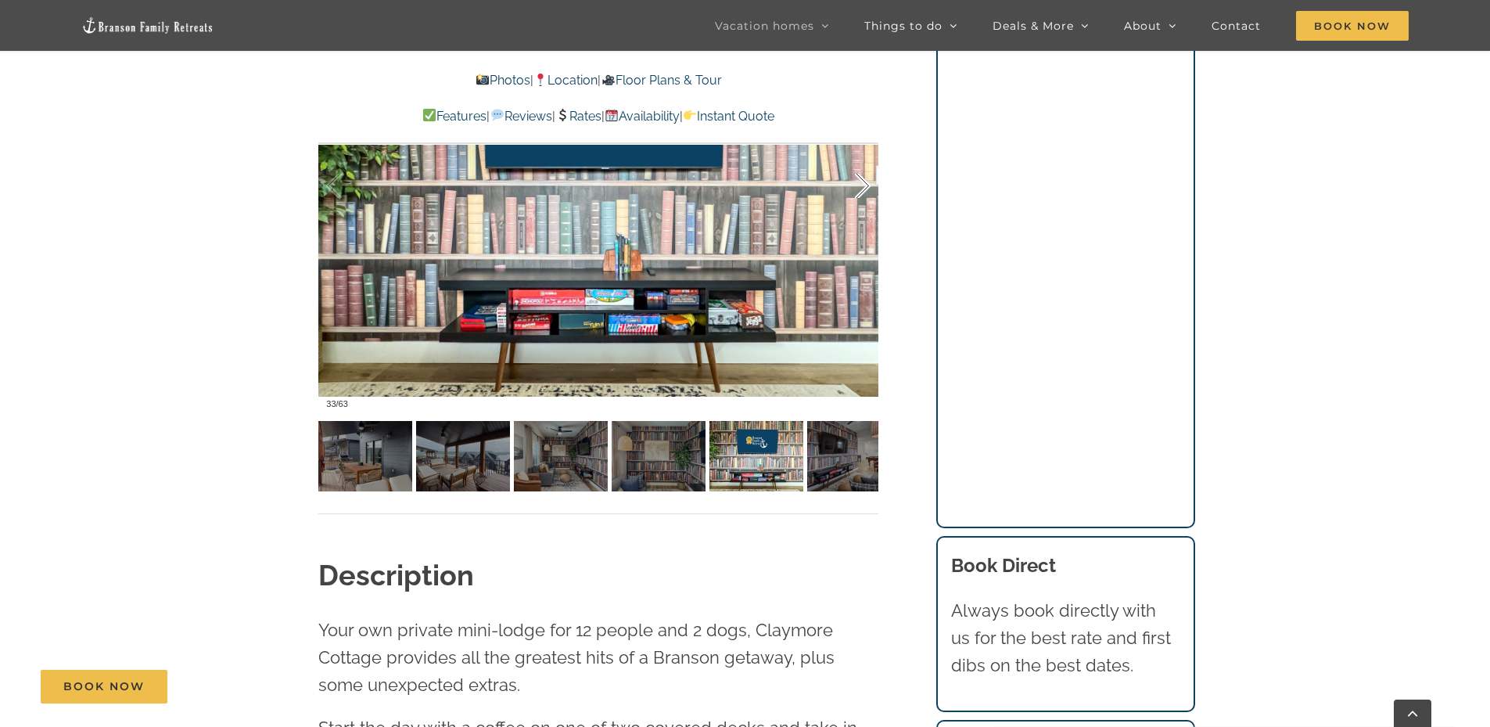
click at [856, 195] on div at bounding box center [846, 186] width 49 height 97
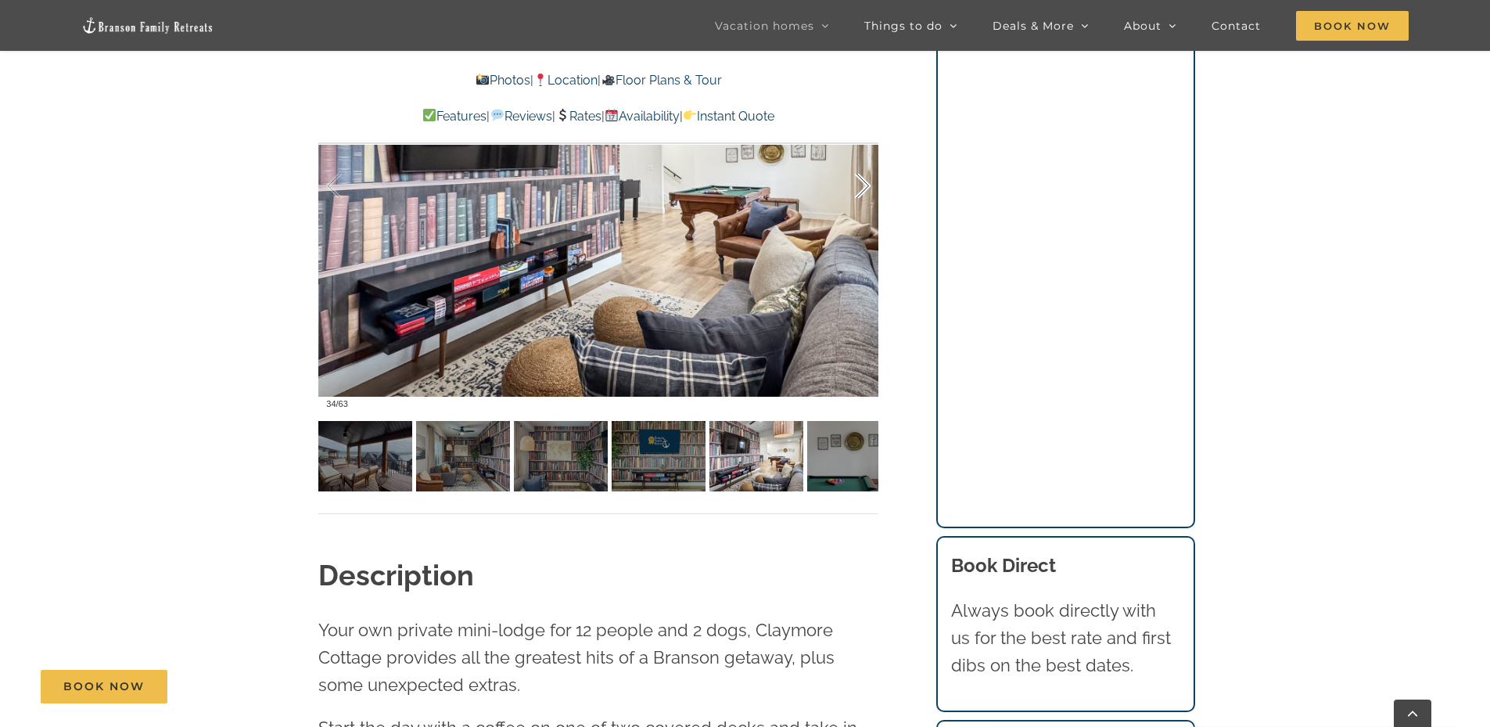
click at [856, 195] on div at bounding box center [846, 186] width 49 height 97
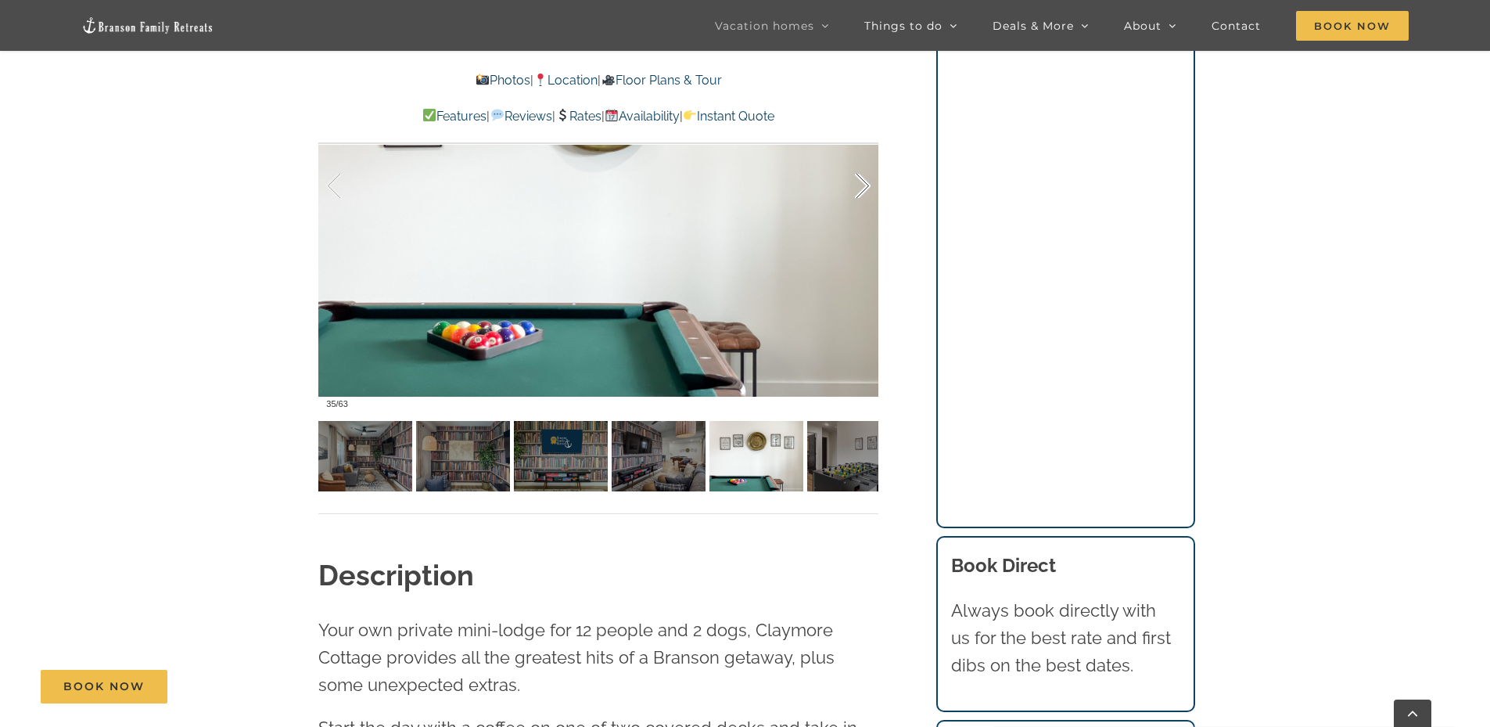
click at [856, 195] on div at bounding box center [846, 186] width 49 height 97
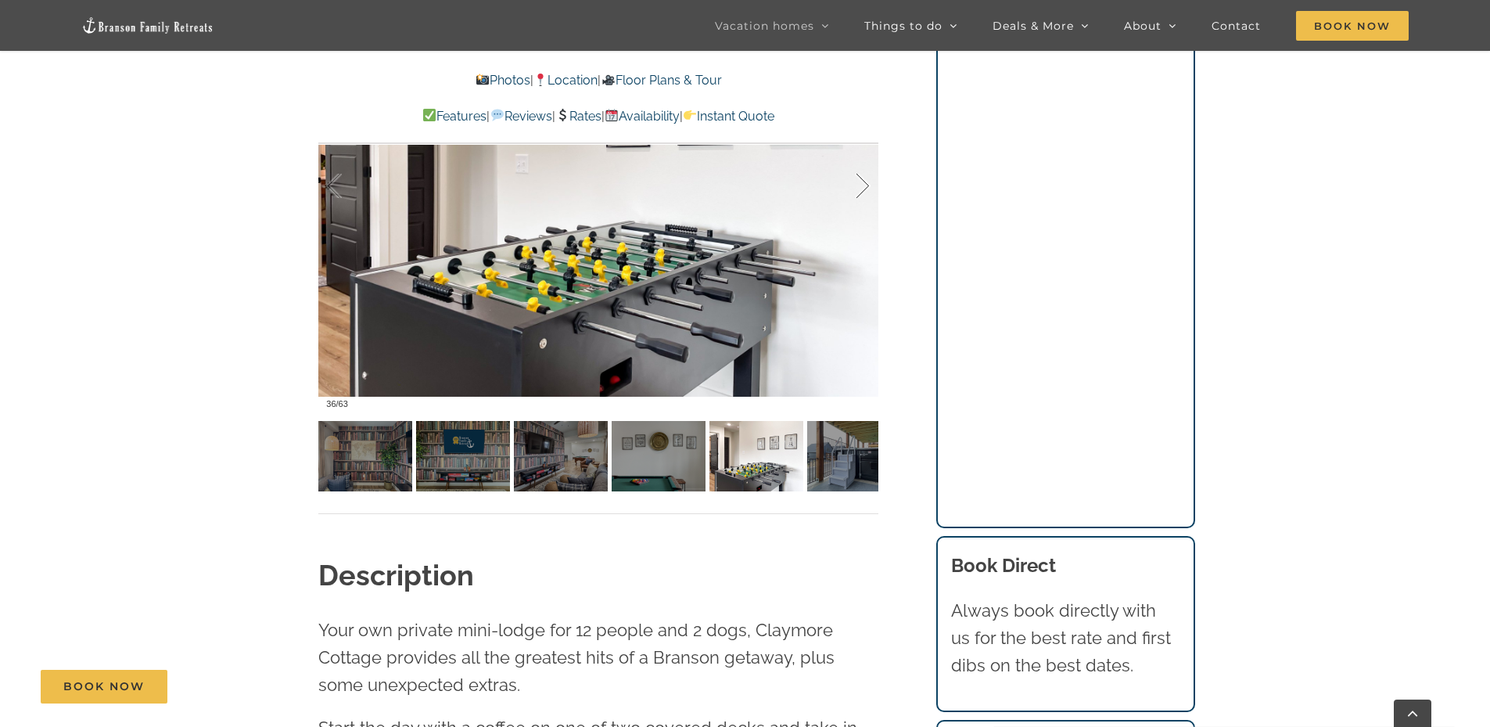
click at [856, 195] on div at bounding box center [846, 186] width 49 height 97
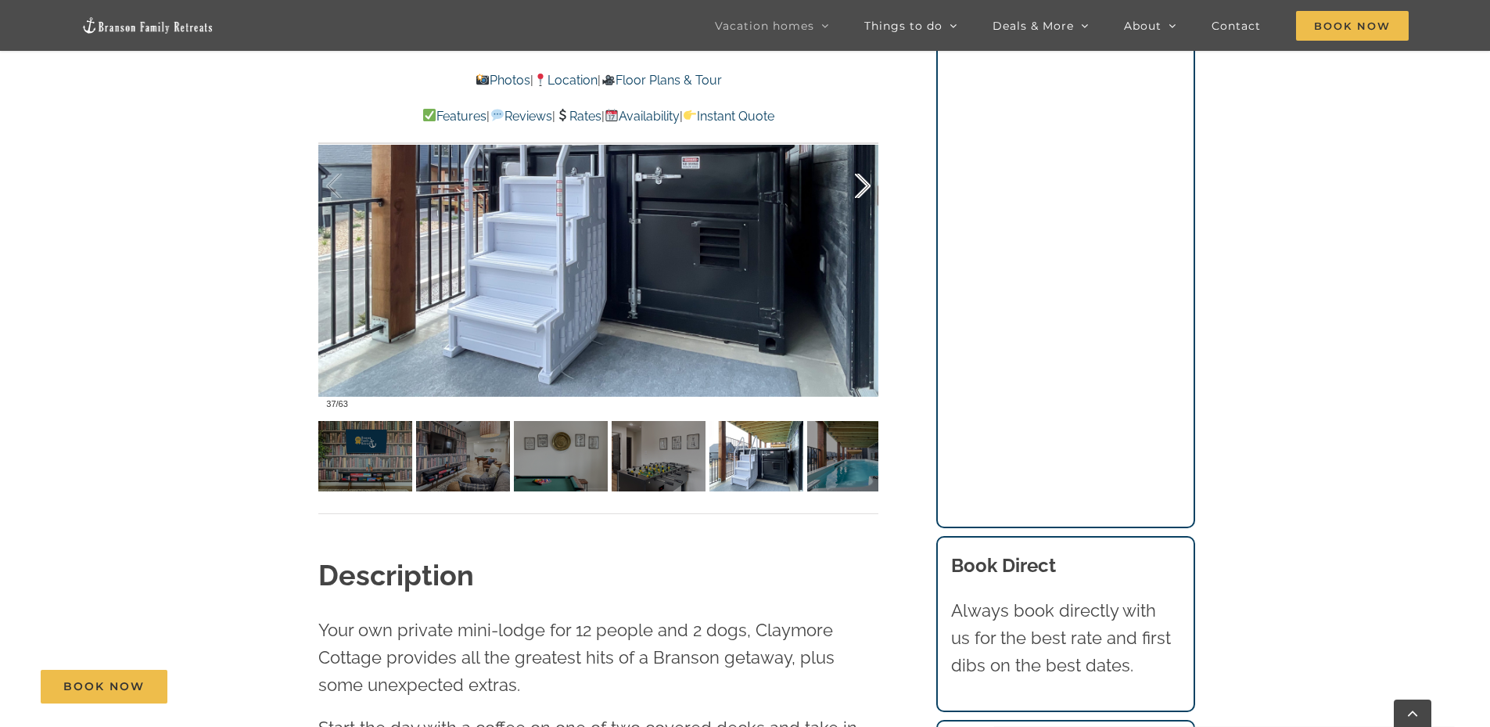
click at [856, 195] on div at bounding box center [846, 186] width 49 height 97
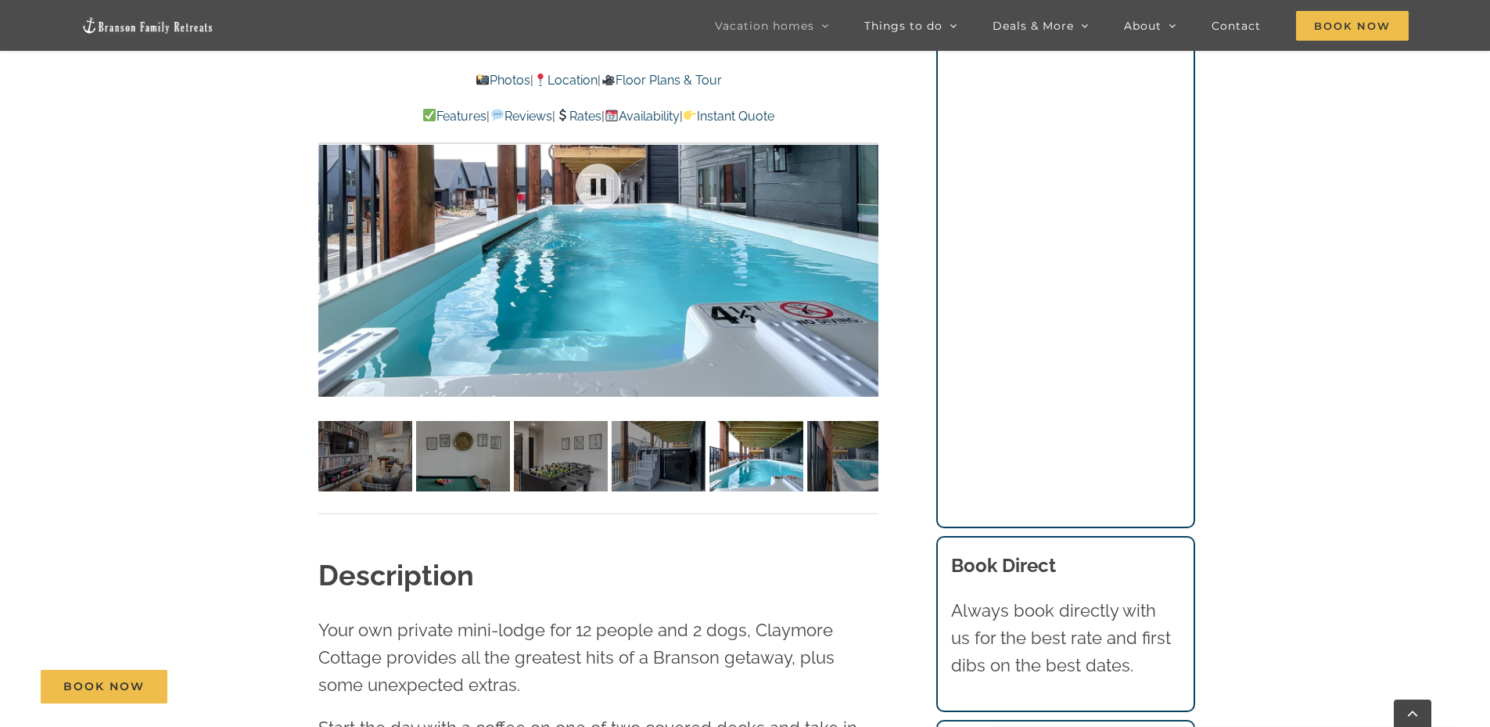
click at [856, 195] on div at bounding box center [598, 186] width 560 height 460
click at [866, 185] on div at bounding box center [846, 186] width 49 height 97
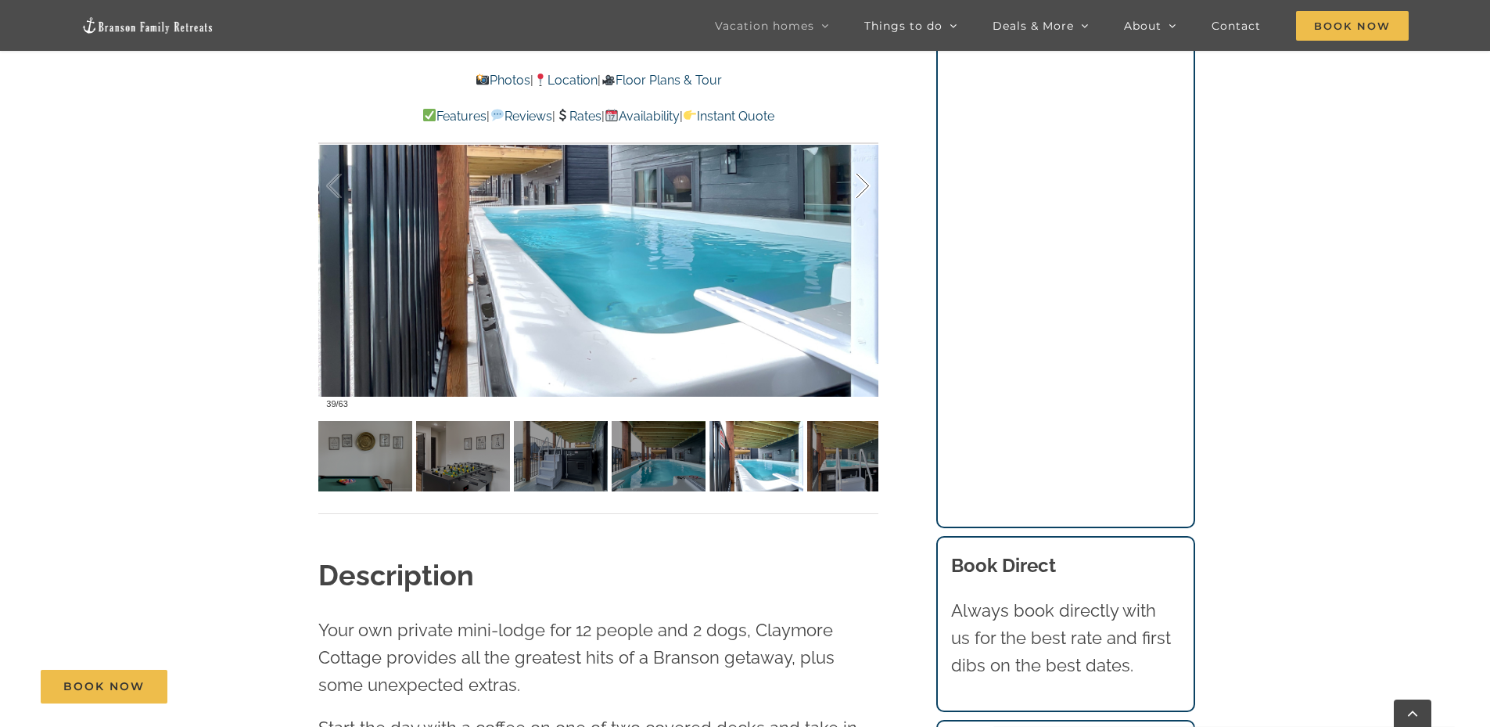
click at [866, 185] on div at bounding box center [846, 186] width 49 height 97
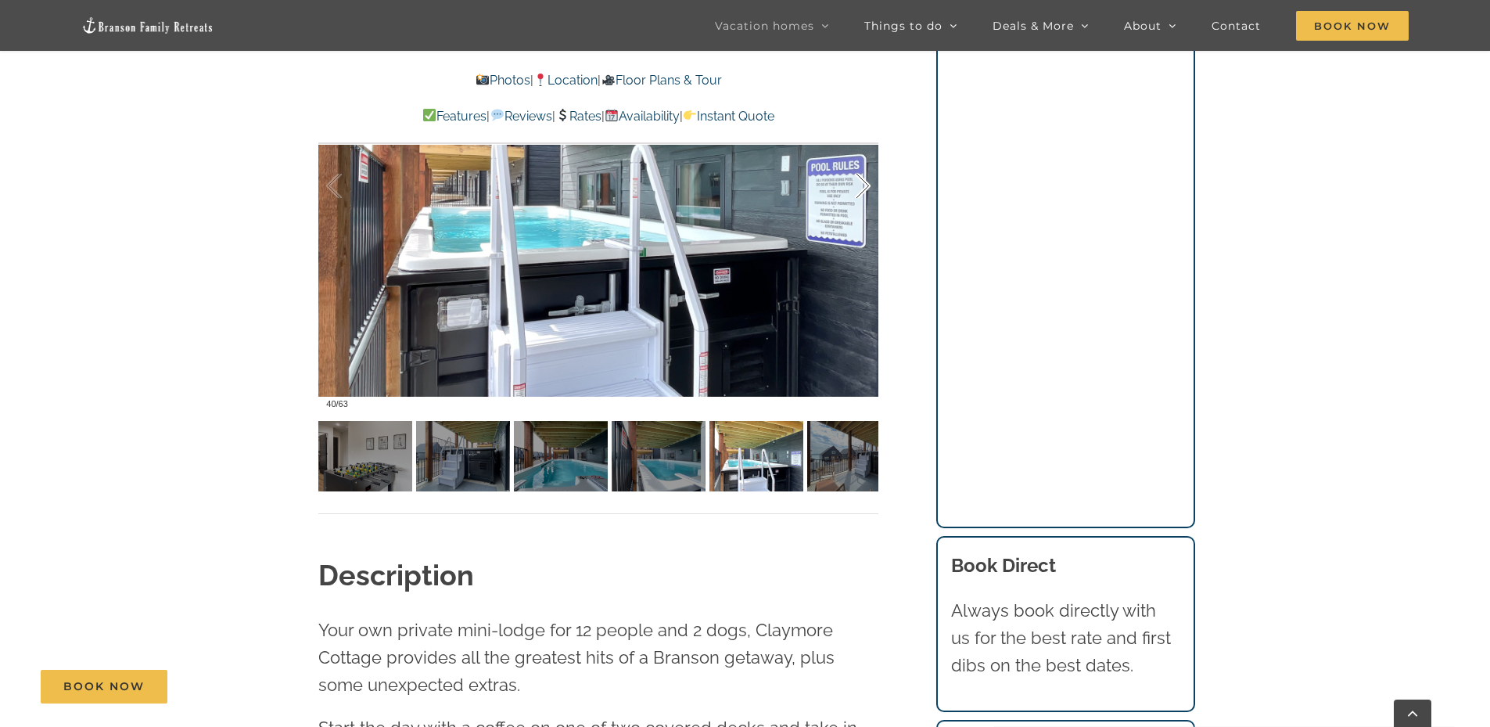
click at [866, 185] on div at bounding box center [846, 186] width 49 height 97
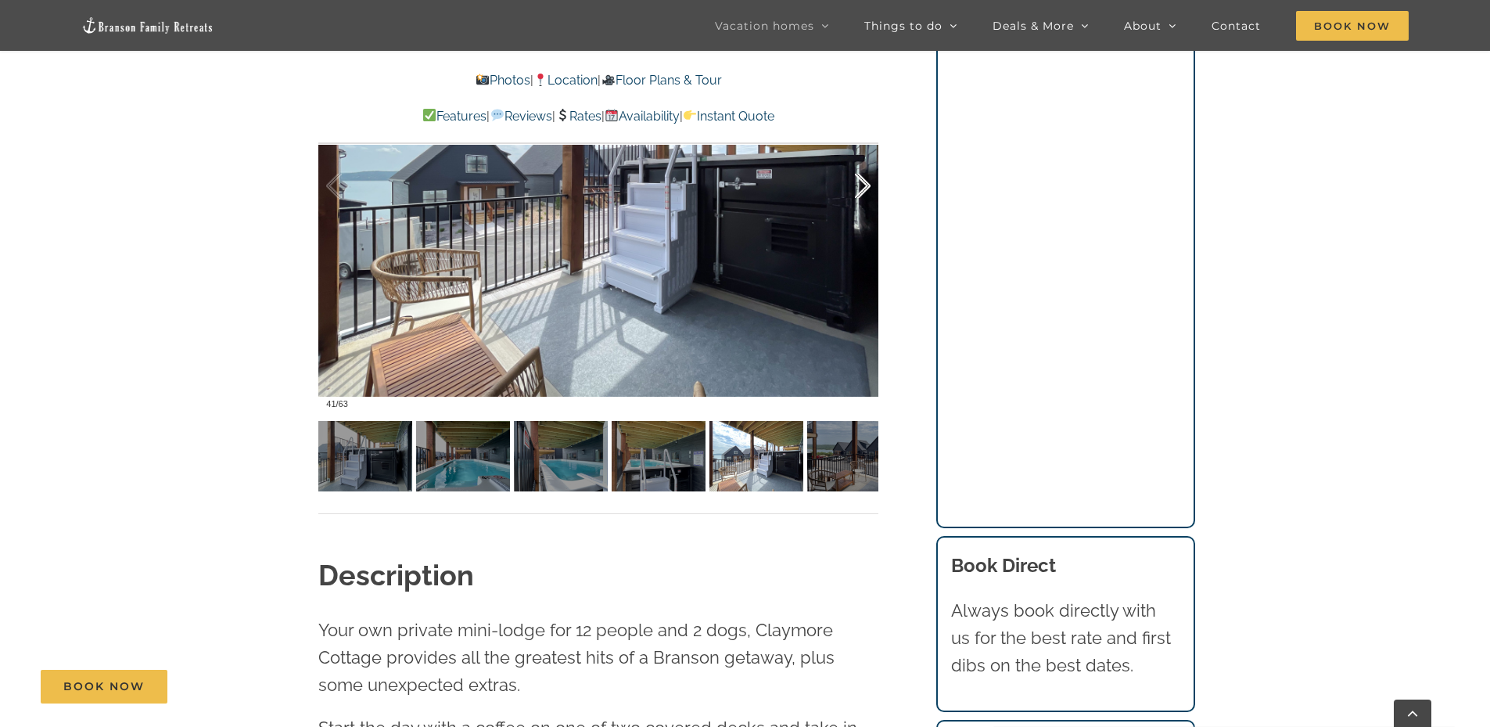
click at [866, 185] on div at bounding box center [846, 186] width 49 height 97
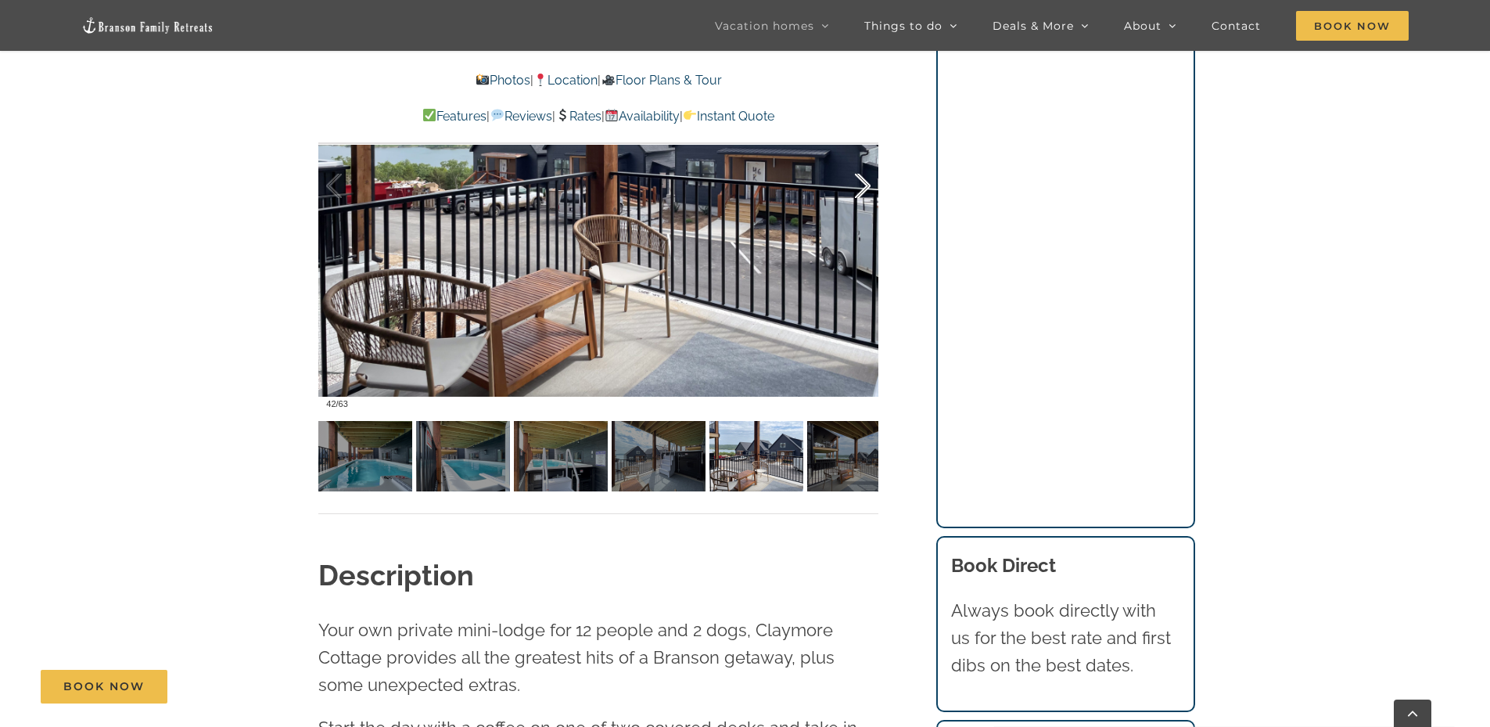
click at [866, 185] on div at bounding box center [846, 186] width 49 height 97
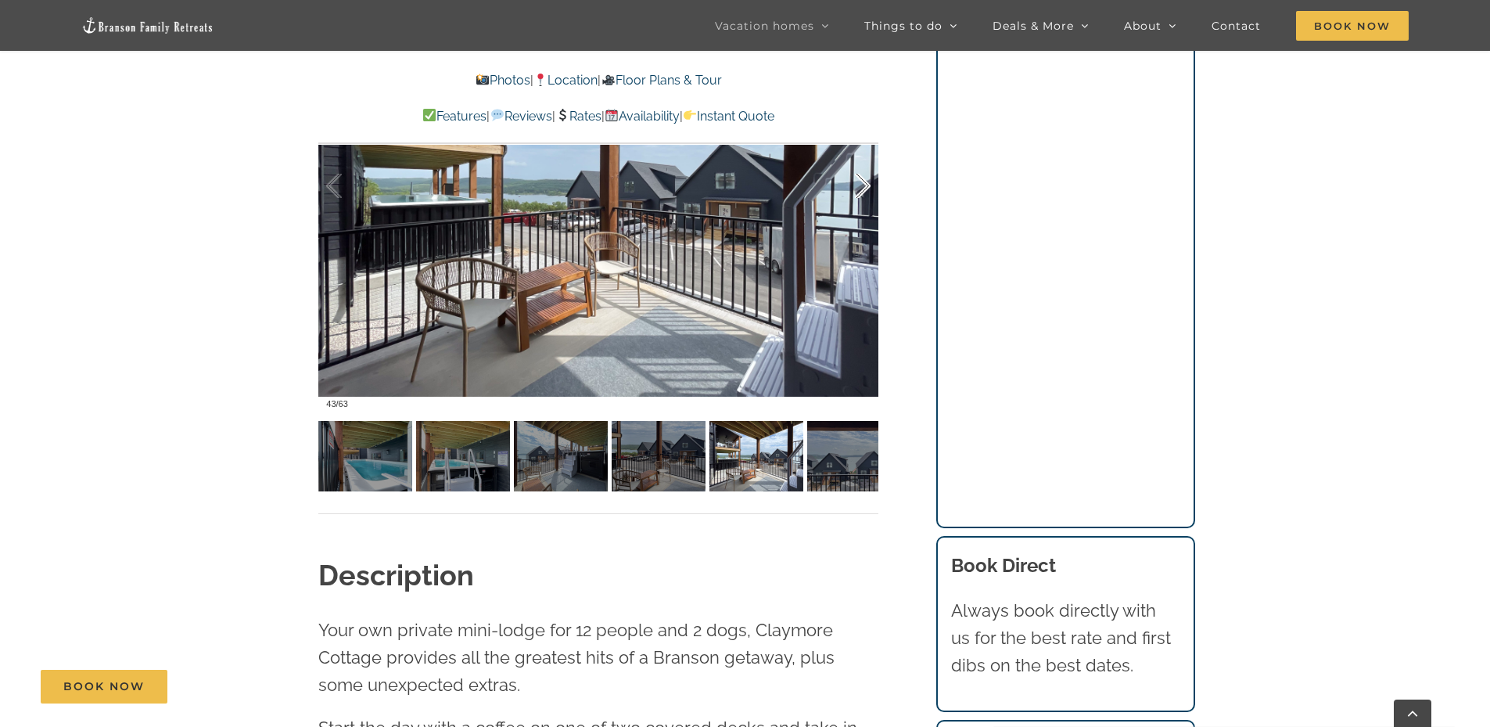
click at [864, 192] on div at bounding box center [846, 186] width 49 height 97
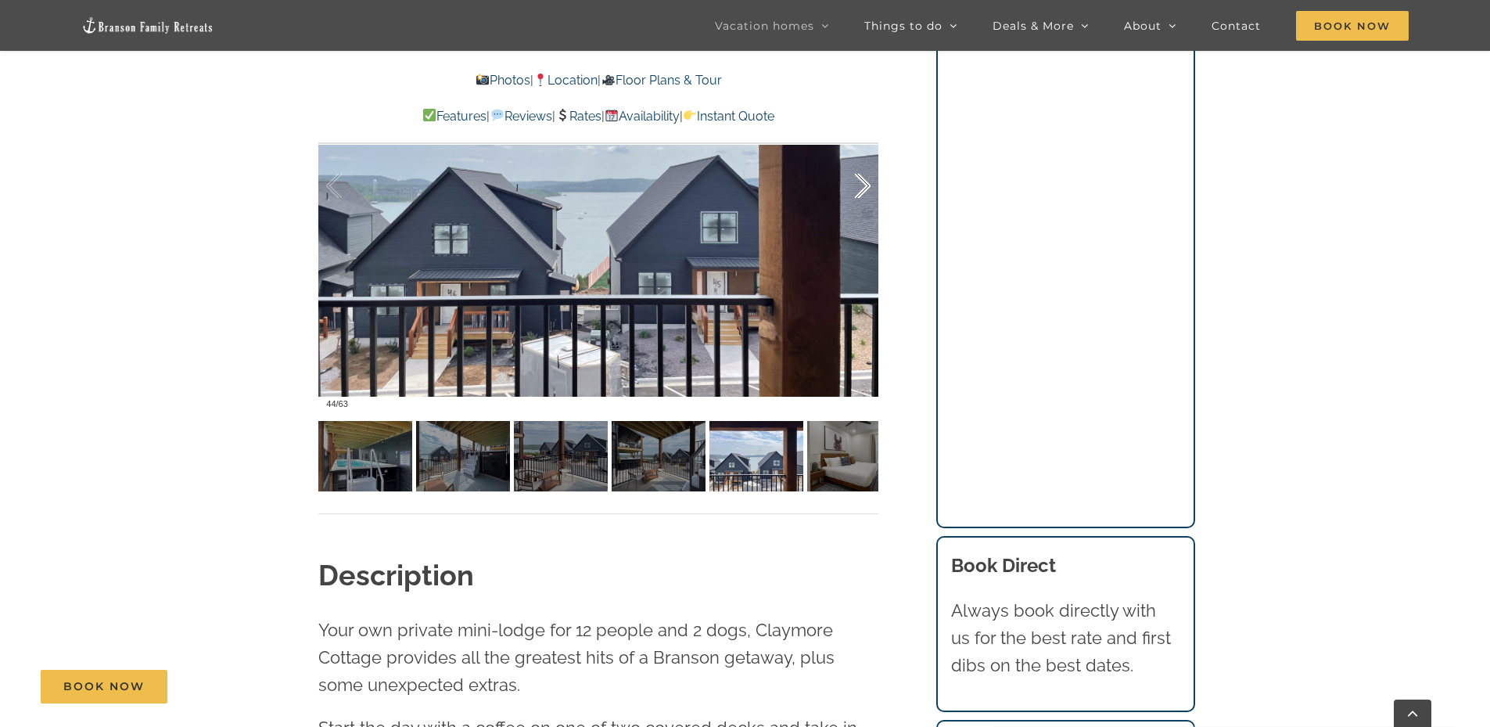
click at [864, 192] on div at bounding box center [846, 186] width 49 height 97
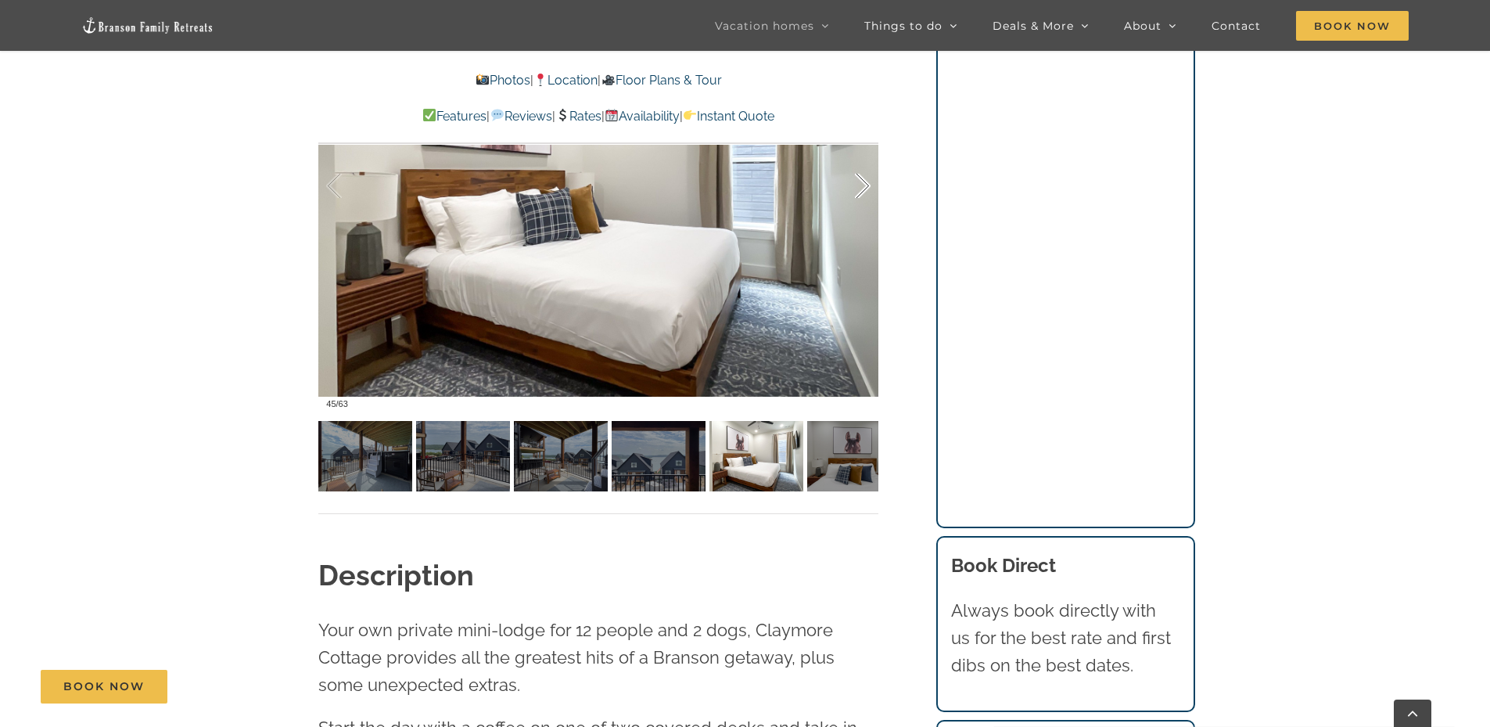
click at [864, 192] on div at bounding box center [846, 186] width 49 height 97
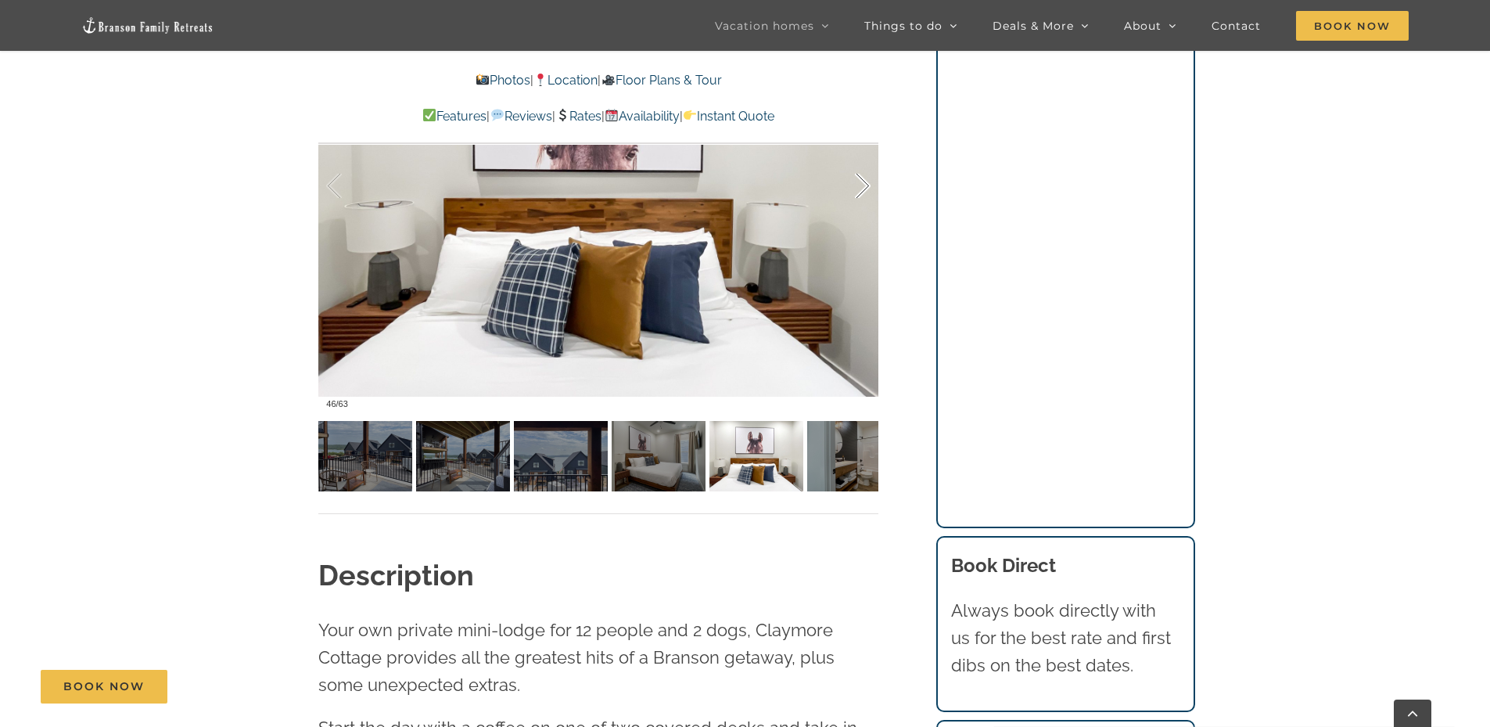
click at [865, 191] on div at bounding box center [846, 186] width 49 height 97
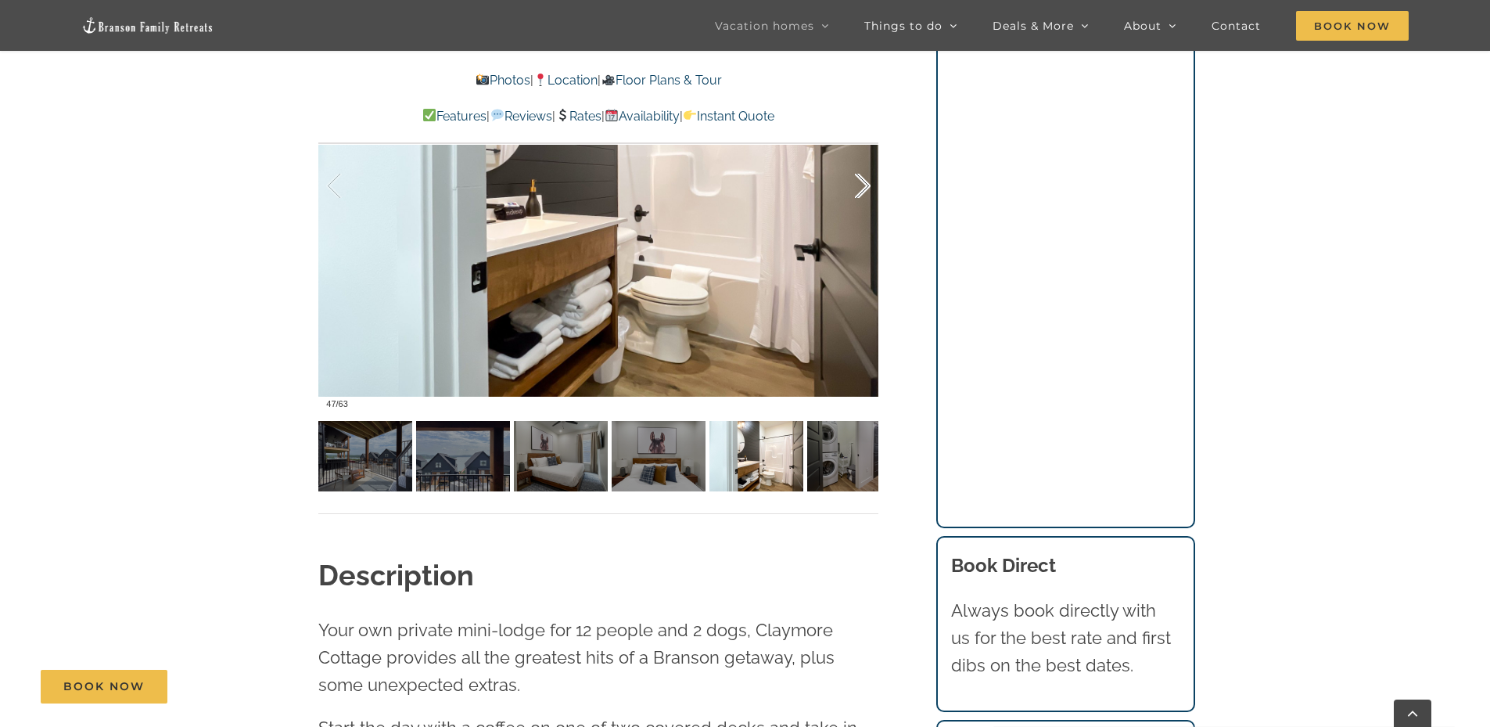
click at [867, 186] on div at bounding box center [846, 186] width 49 height 97
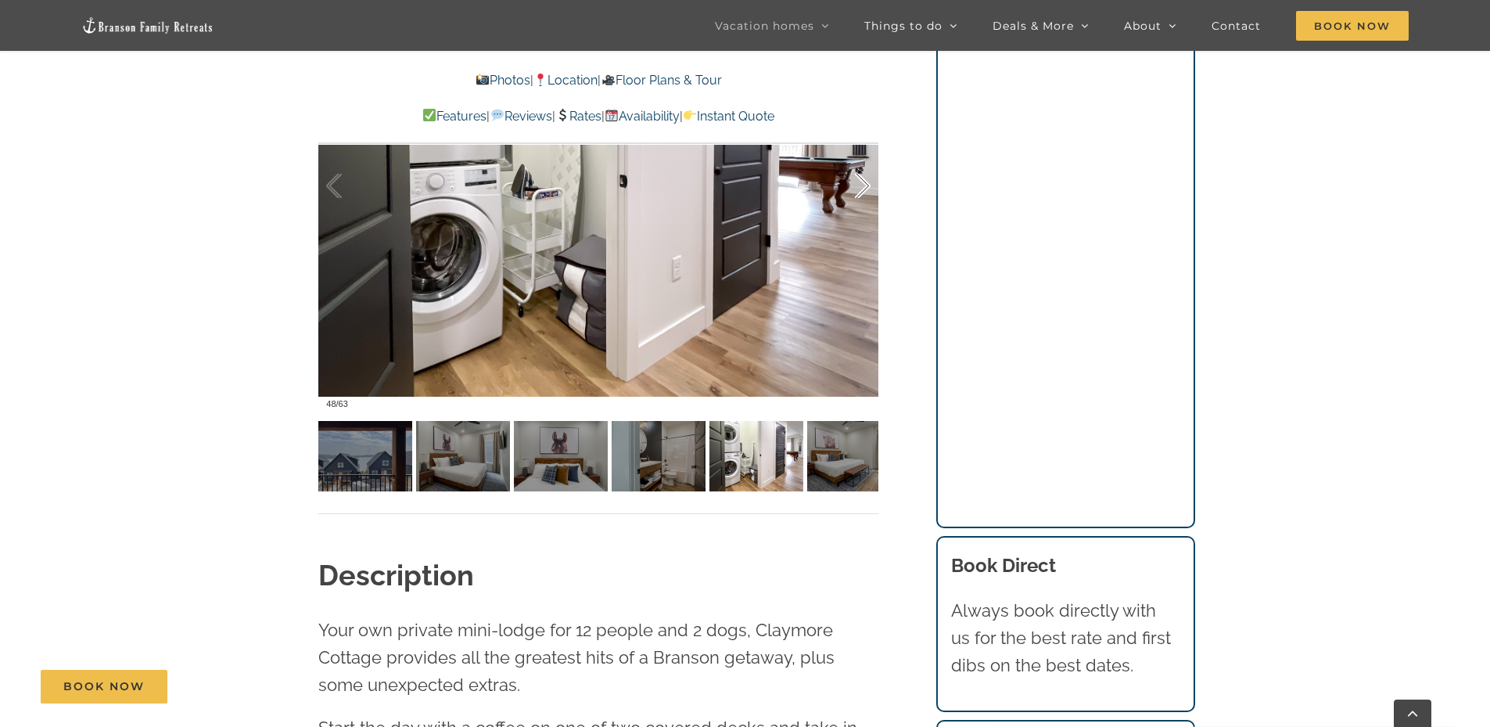
click at [867, 186] on div at bounding box center [846, 186] width 49 height 97
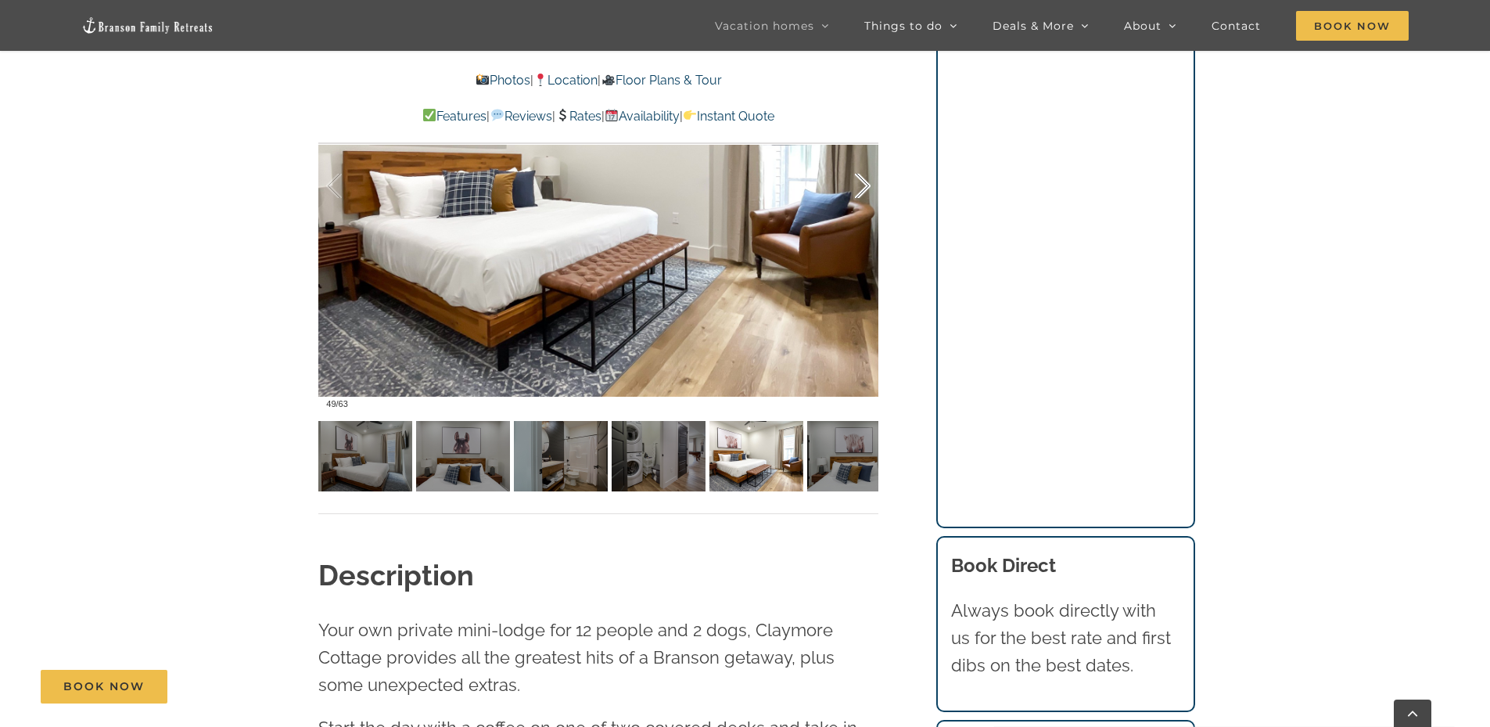
click at [867, 186] on div at bounding box center [846, 186] width 49 height 97
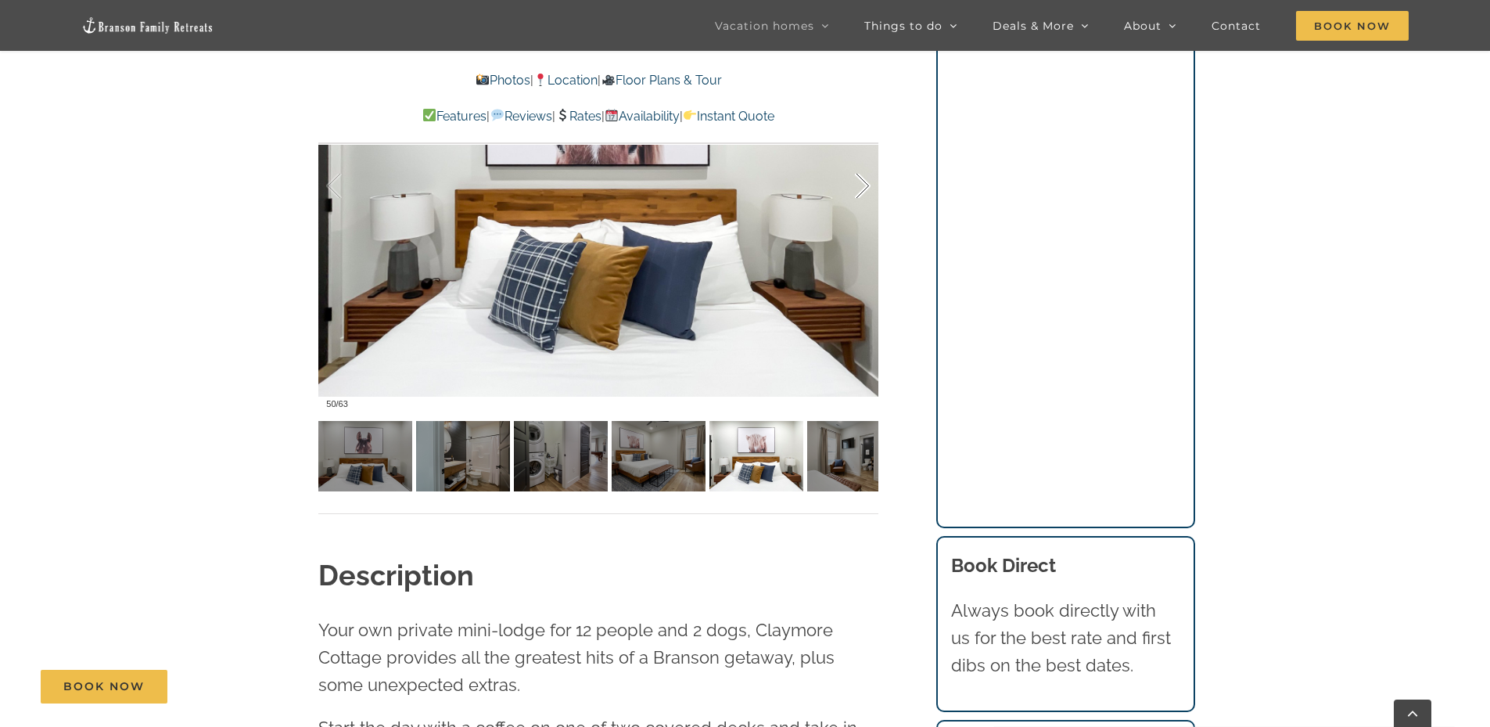
click at [867, 186] on div at bounding box center [846, 186] width 49 height 97
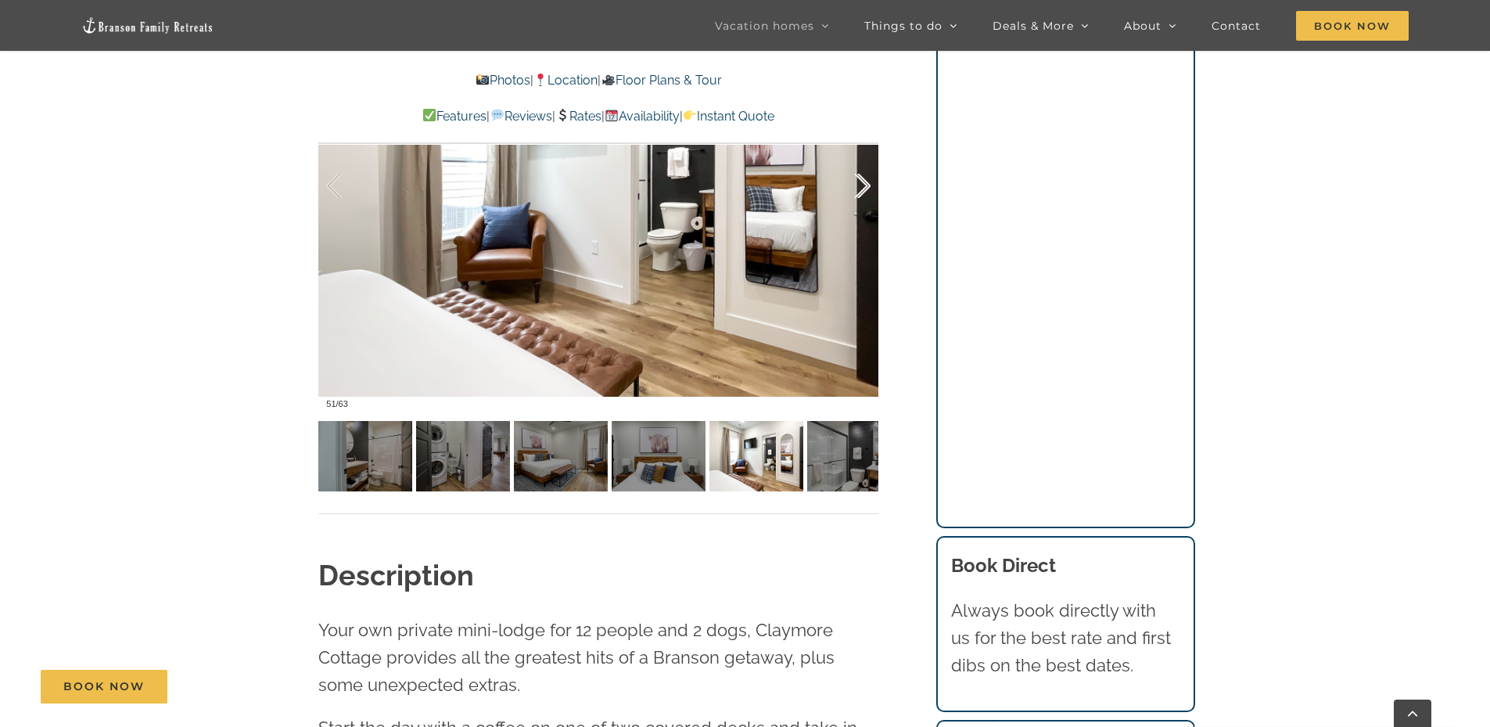
click at [867, 186] on div at bounding box center [846, 186] width 49 height 97
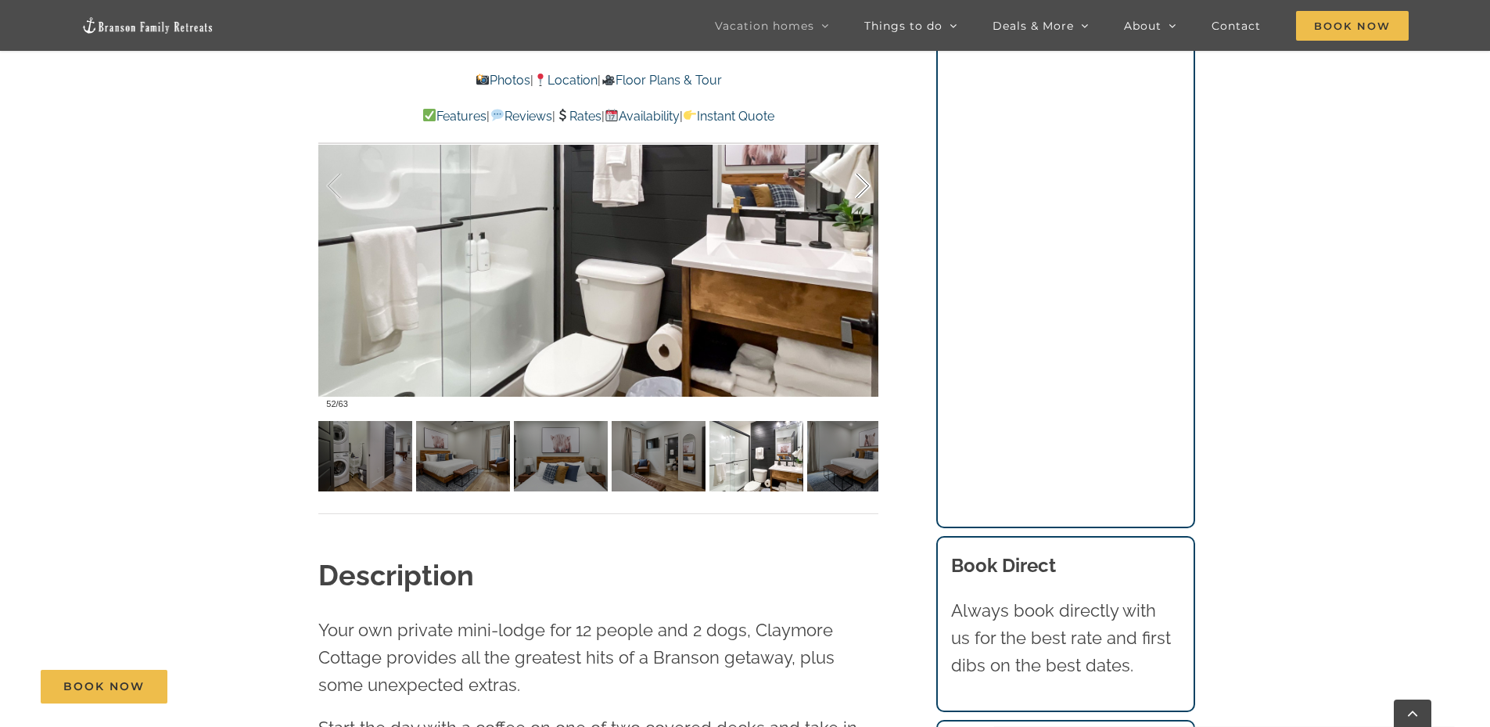
click at [867, 186] on div at bounding box center [846, 186] width 49 height 97
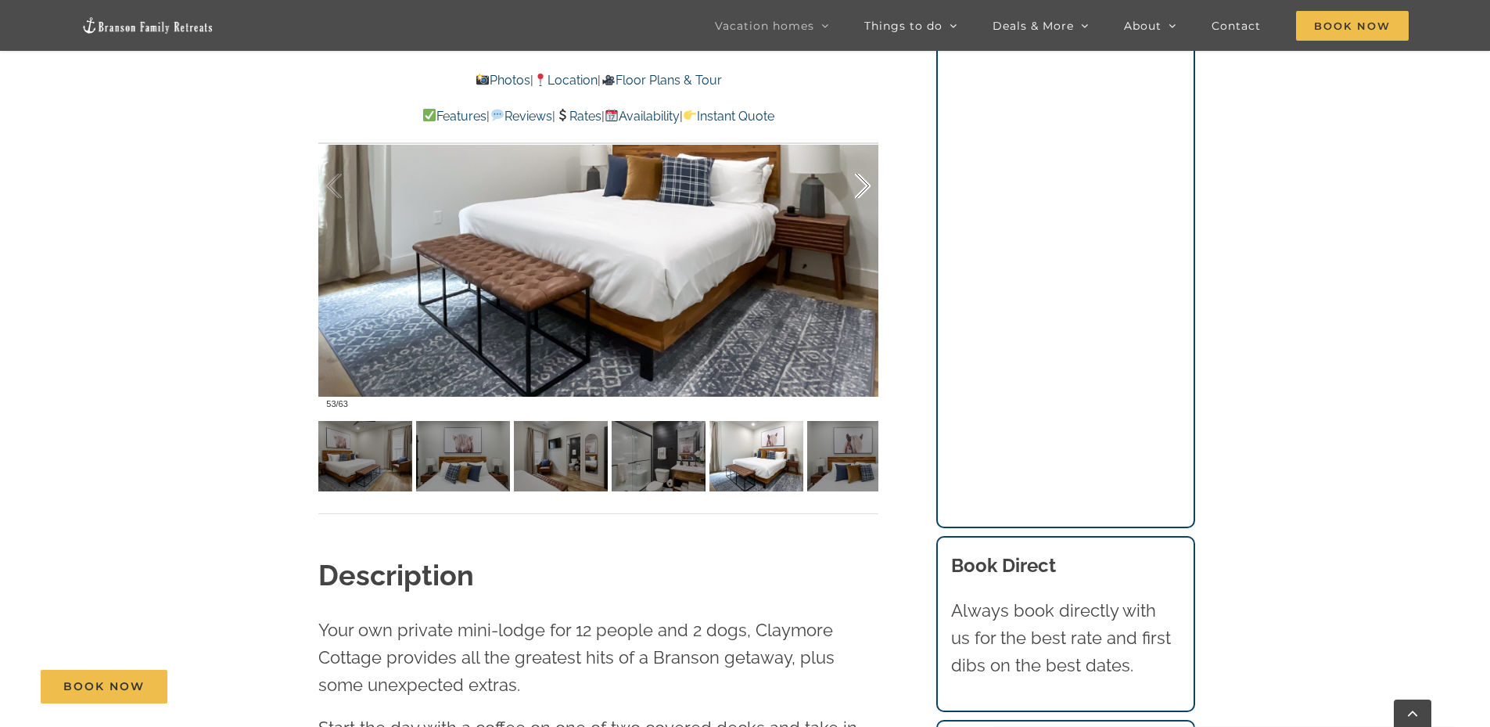
click at [866, 186] on div at bounding box center [846, 186] width 49 height 97
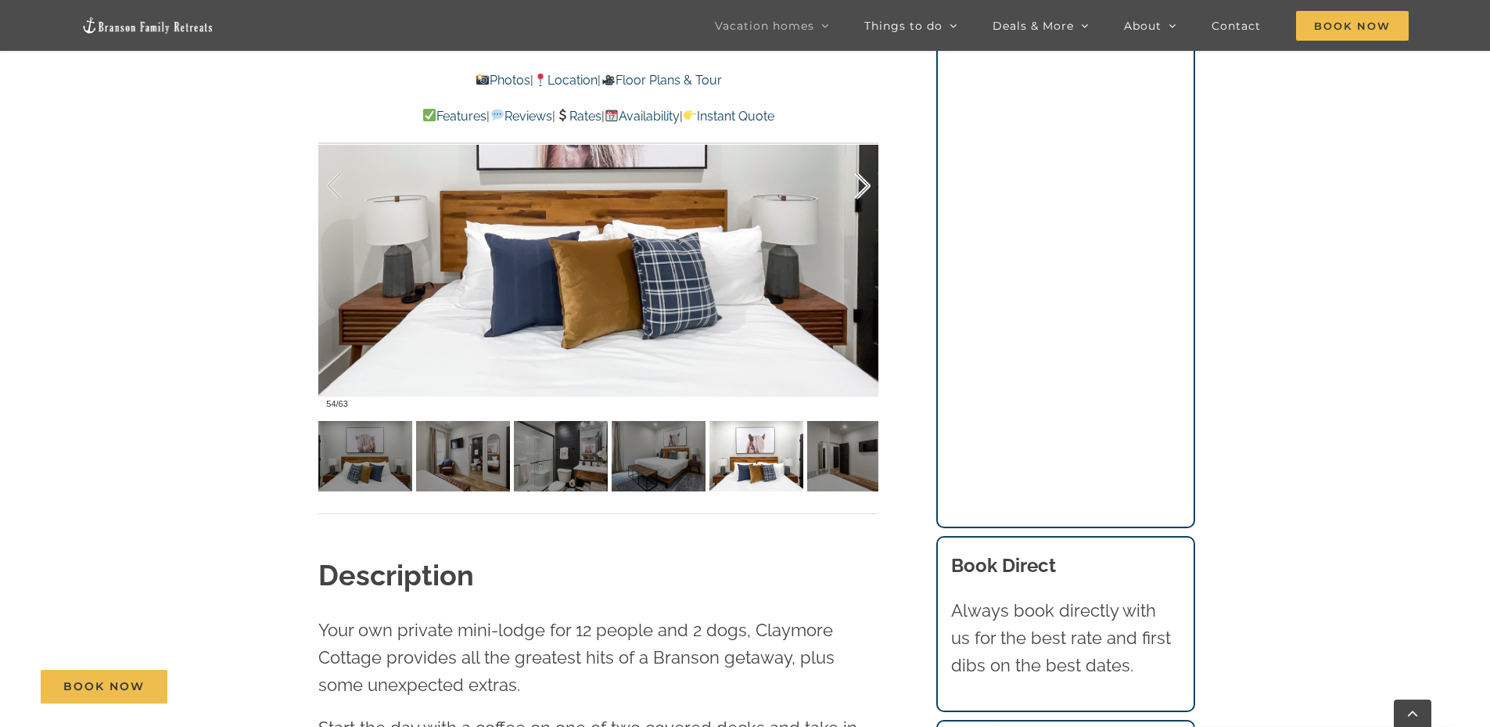
click at [866, 186] on div at bounding box center [846, 186] width 49 height 97
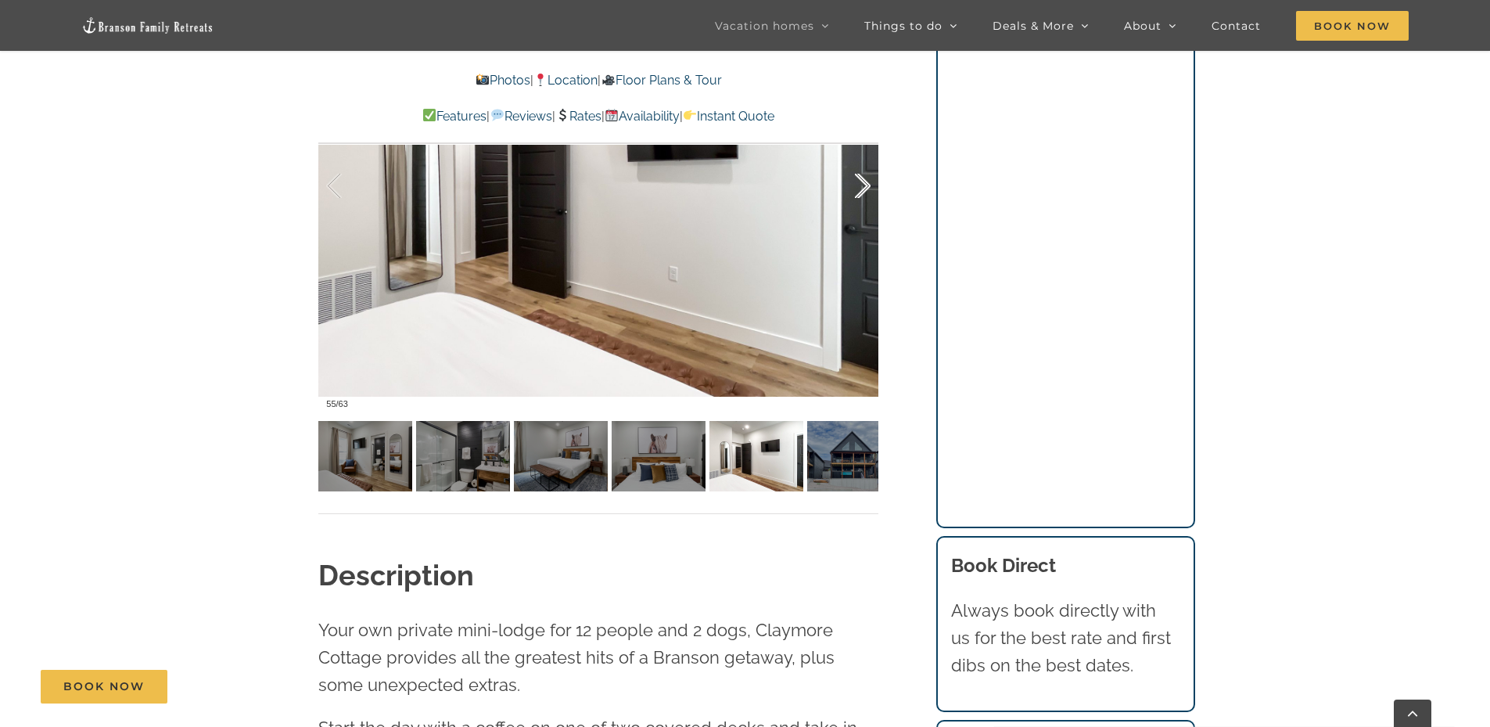
click at [866, 186] on div at bounding box center [846, 186] width 49 height 97
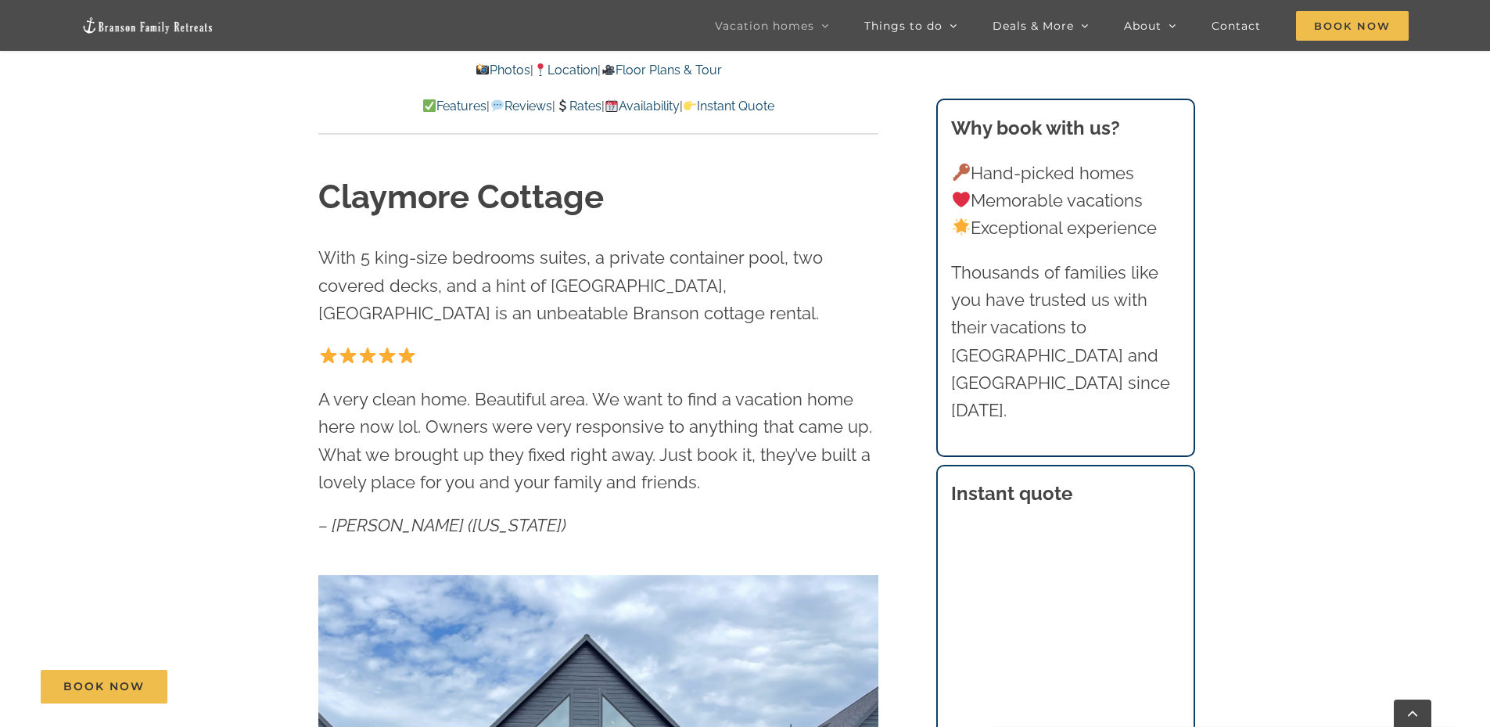
scroll to position [704, 0]
